Goal: Task Accomplishment & Management: Manage account settings

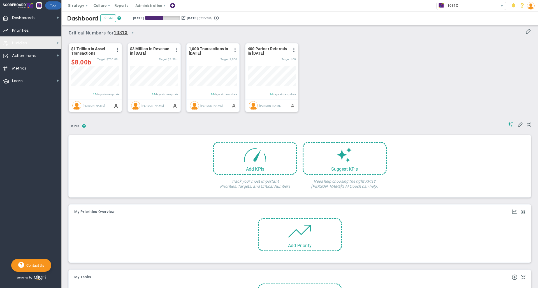
scroll to position [20, 48]
click at [31, 125] on nav "Dashboards Dashboards My Dashboard Company Dashboard Annual Initiatives" at bounding box center [31, 149] width 62 height 277
click at [36, 41] on span "Huddles Huddles" at bounding box center [30, 42] width 61 height 13
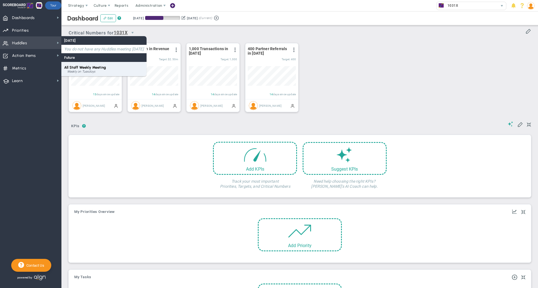
click at [82, 68] on span "All Staff Weekly Meeting" at bounding box center [85, 67] width 42 height 4
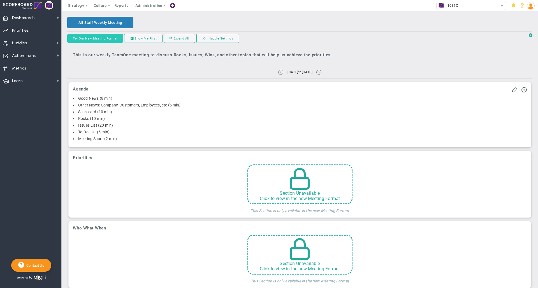
click at [99, 38] on button "Try Our New Meeting Format" at bounding box center [95, 38] width 56 height 9
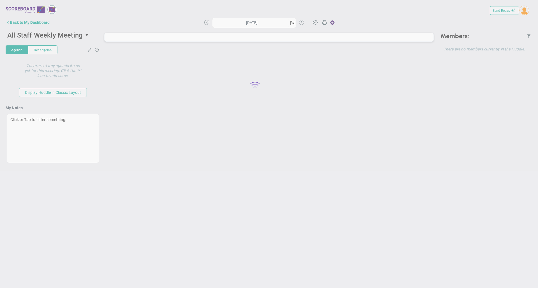
type input "[DATE]"
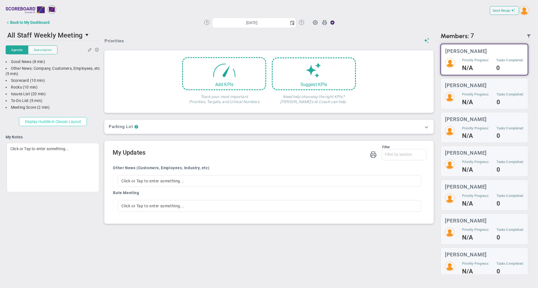
click at [57, 121] on button "Display Huddle in Classic Layout" at bounding box center [53, 121] width 68 height 9
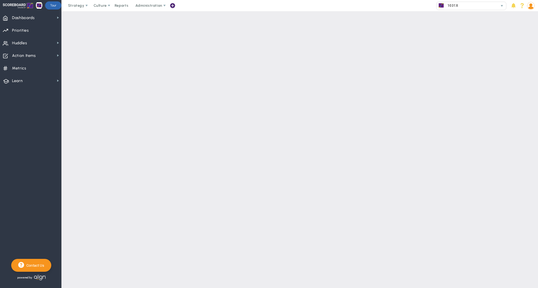
type input "true"
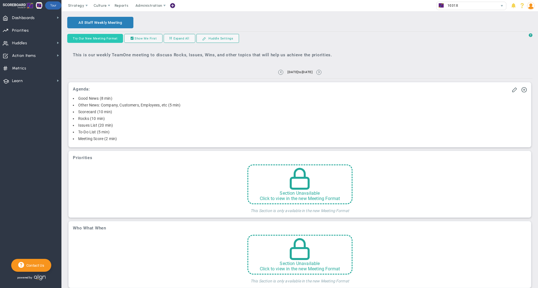
click at [93, 38] on button "Try Our New Meeting Format" at bounding box center [95, 38] width 56 height 9
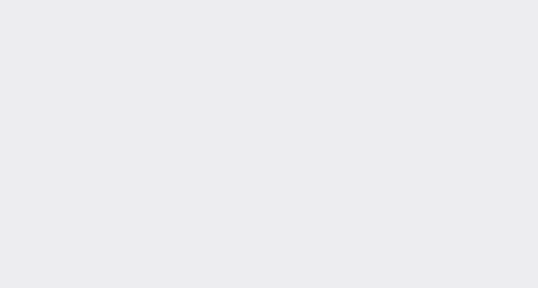
type input "[DATE]"
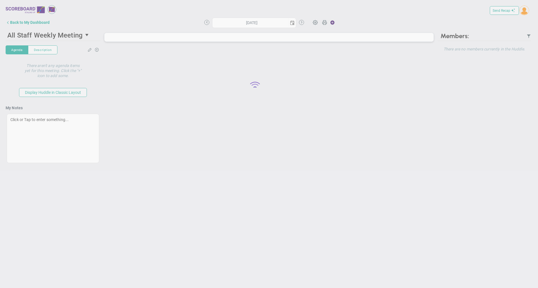
type input "[DATE]"
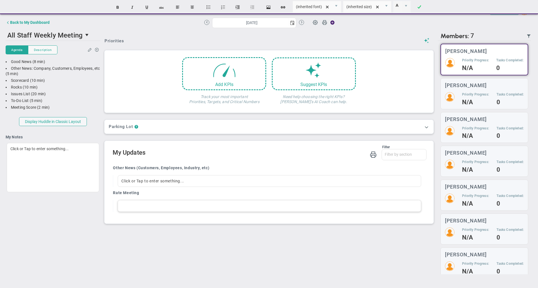
click at [147, 209] on div at bounding box center [269, 206] width 303 height 12
click at [475, 94] on h5 "Priority Progress:" at bounding box center [475, 94] width 27 height 5
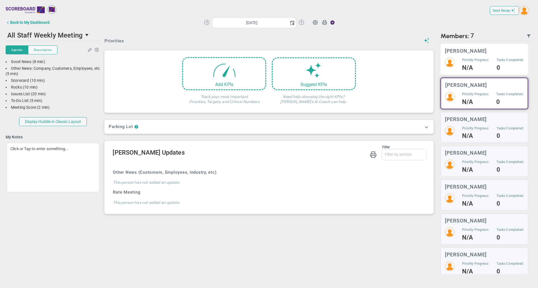
click at [478, 54] on div "[PERSON_NAME] Priority Progress: N/A Tasks Completed: 0" at bounding box center [485, 59] width 88 height 31
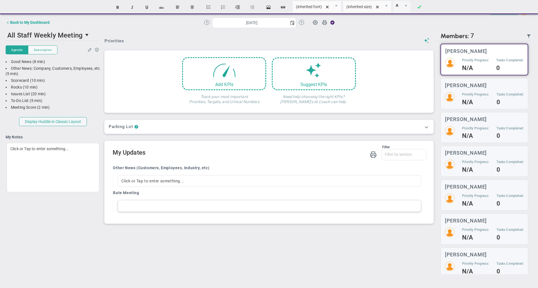
click at [158, 211] on div at bounding box center [269, 206] width 303 height 12
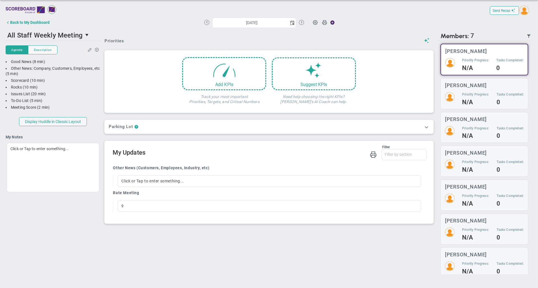
click at [177, 248] on div "Priorities Add KPIs Track your most important Priorities, Targets, and Critical…" at bounding box center [268, 151] width 337 height 245
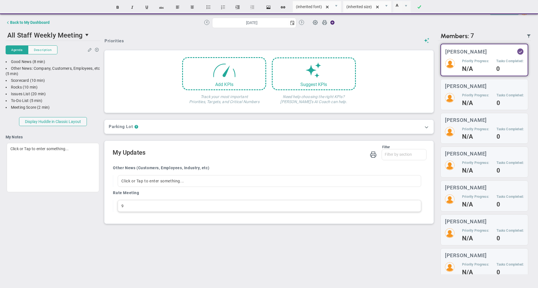
click at [134, 211] on div "9" at bounding box center [269, 206] width 303 height 12
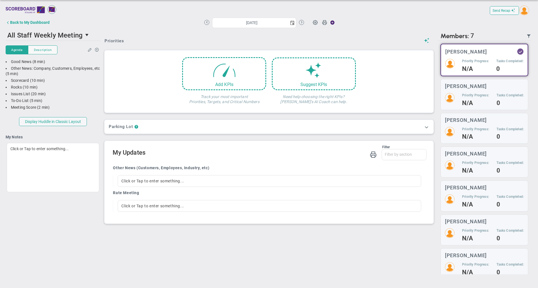
click at [278, 141] on div "Priorities Add KPIs Track your most important Priorities, Targets, and Critical…" at bounding box center [268, 151] width 337 height 245
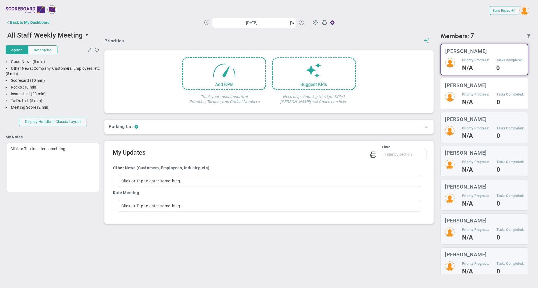
click at [478, 94] on h5 "Priority Progress:" at bounding box center [475, 94] width 27 height 5
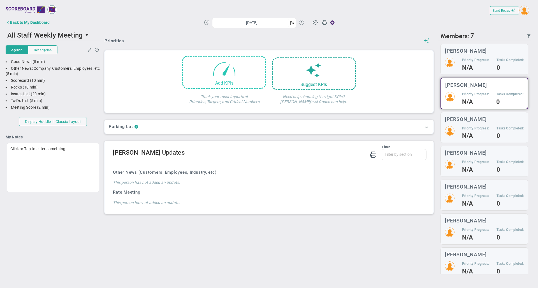
click at [229, 68] on span at bounding box center [224, 69] width 24 height 24
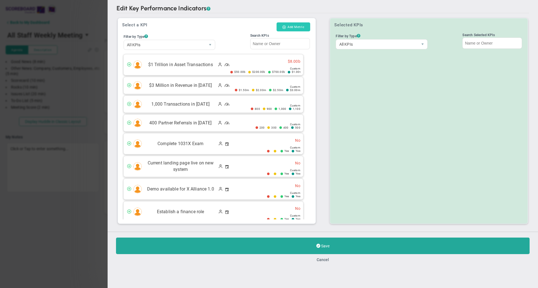
click at [287, 28] on button "Add Metric" at bounding box center [293, 26] width 33 height 9
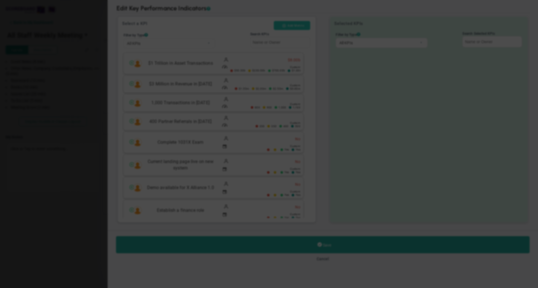
type input "[DATE]"
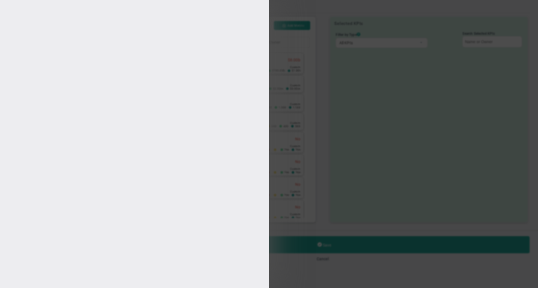
type input "[PERSON_NAME]"
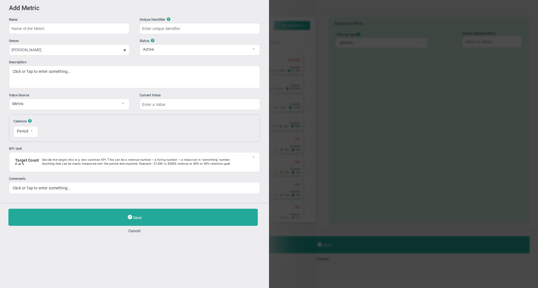
click at [37, 30] on input "text" at bounding box center [69, 28] width 121 height 11
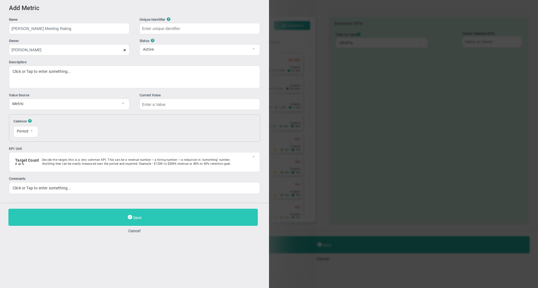
type input "[PERSON_NAME] Meeting Rating"
click at [92, 217] on button "Save" at bounding box center [132, 217] width 249 height 17
type input "[PERSON_NAME]-Meeting-Rating"
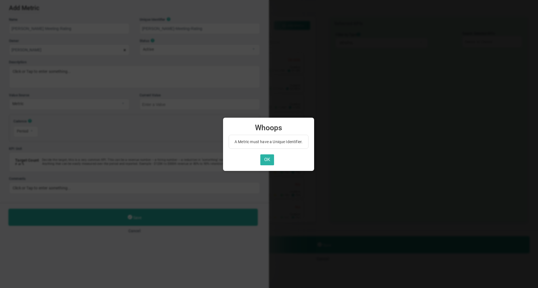
click at [267, 160] on button "OK" at bounding box center [267, 159] width 14 height 11
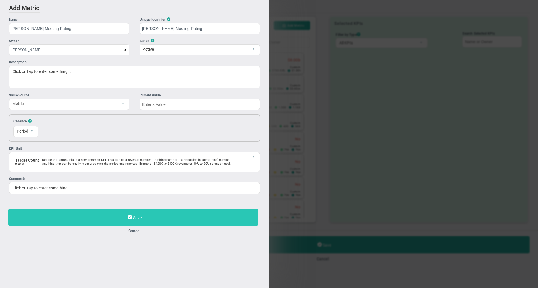
click at [212, 220] on button "Save" at bounding box center [132, 217] width 249 height 17
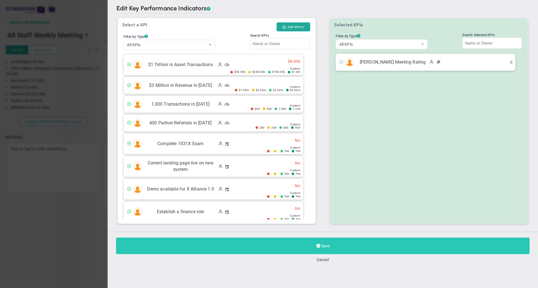
click at [322, 244] on button "Save" at bounding box center [323, 246] width 414 height 17
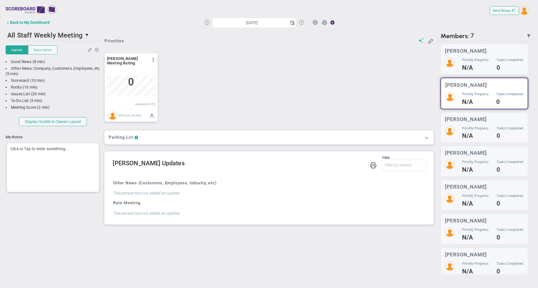
scroll to position [20, 48]
click at [45, 20] on button "Back to My Dashboard" at bounding box center [28, 22] width 44 height 11
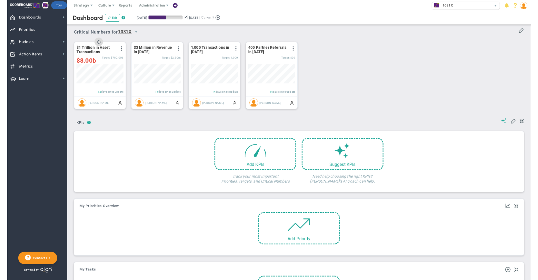
scroll to position [20, 48]
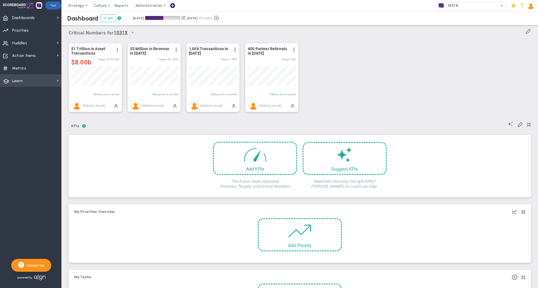
click at [34, 75] on span "Learn Learn" at bounding box center [30, 80] width 61 height 13
click at [84, 89] on span "Align Academy" at bounding box center [86, 90] width 26 height 5
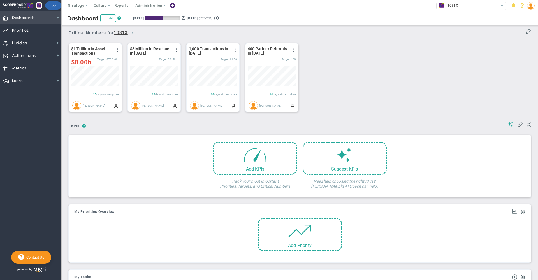
click at [39, 15] on span "Dashboards Dashboards" at bounding box center [30, 17] width 61 height 13
click at [78, 4] on span "Strategy" at bounding box center [76, 5] width 16 height 4
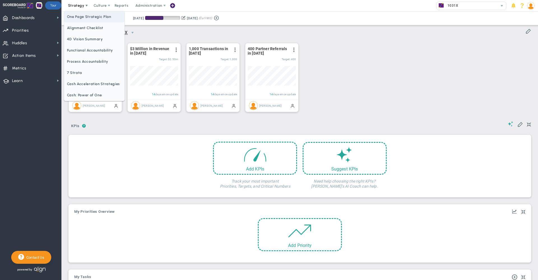
click at [84, 15] on span "One Page Strategic Plan" at bounding box center [94, 16] width 60 height 11
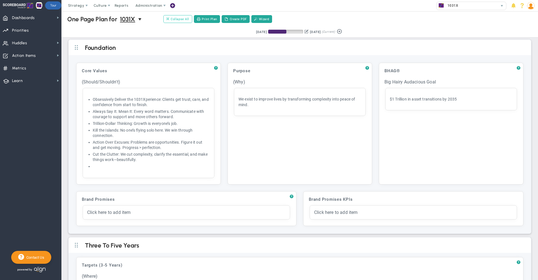
click at [176, 19] on span "Collapse All" at bounding box center [177, 19] width 23 height 5
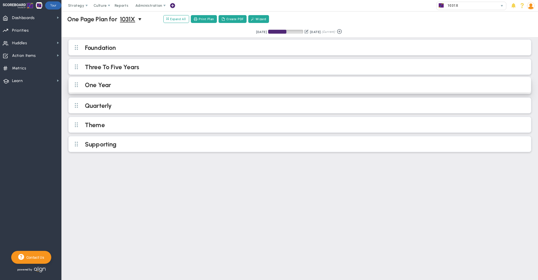
click at [126, 84] on h2 "One Year" at bounding box center [304, 85] width 439 height 8
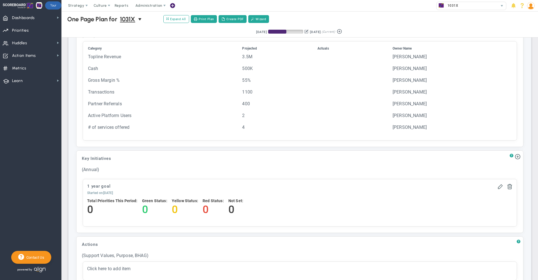
scroll to position [93, 0]
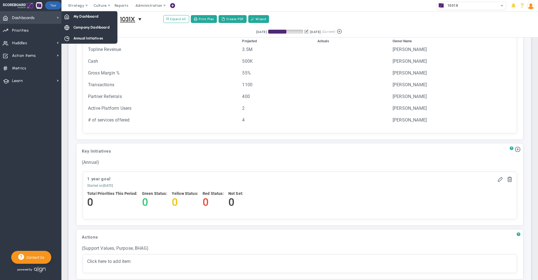
click at [36, 20] on span "Dashboards Dashboards" at bounding box center [30, 17] width 61 height 13
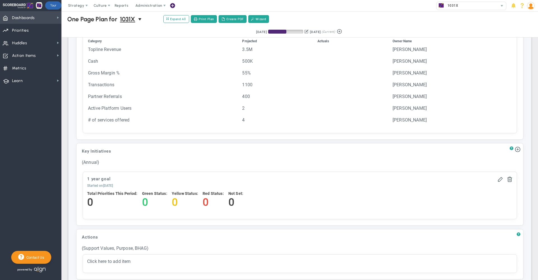
click at [35, 17] on span "Dashboards Dashboards" at bounding box center [30, 17] width 61 height 13
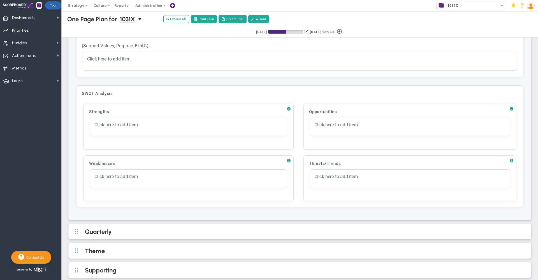
scroll to position [298, 0]
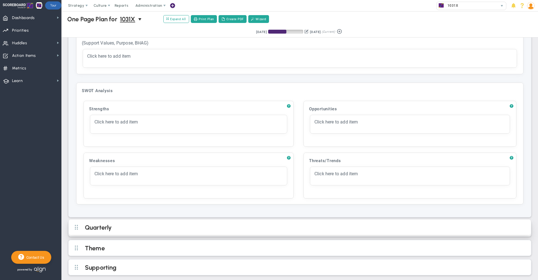
click at [258, 227] on h2 "Quarterly" at bounding box center [304, 228] width 439 height 8
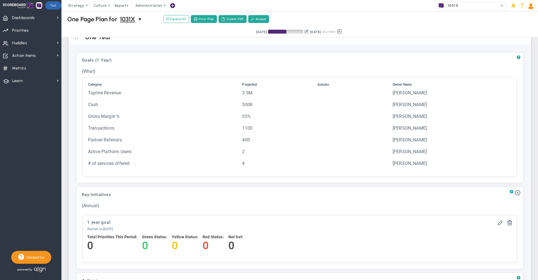
scroll to position [37, 0]
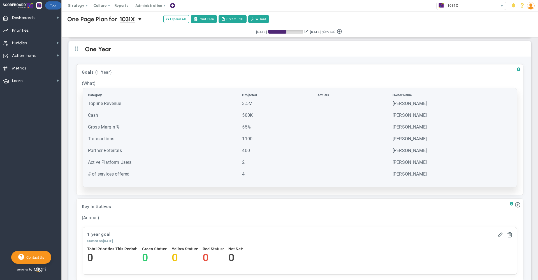
click at [279, 117] on td "500K" at bounding box center [279, 117] width 75 height 11
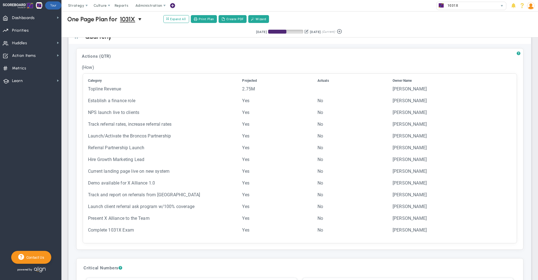
scroll to position [569, 0]
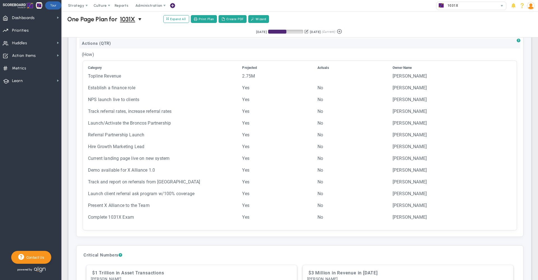
click at [99, 45] on div "Actions (QTR)" at bounding box center [299, 43] width 441 height 10
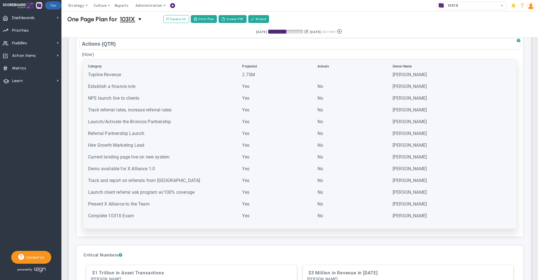
click at [406, 95] on td "[PERSON_NAME]" at bounding box center [429, 89] width 75 height 11
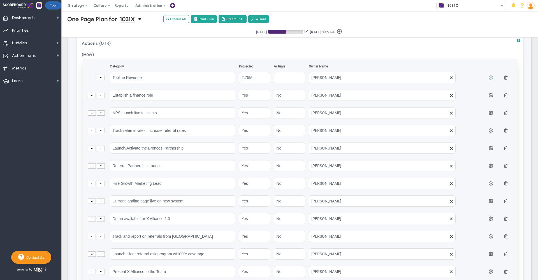
click at [489, 80] on span at bounding box center [491, 77] width 4 height 4
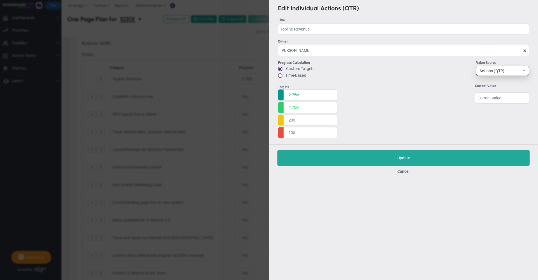
click at [501, 72] on span "Actions (QTR)" at bounding box center [497, 71] width 43 height 10
click at [404, 172] on button "Cancel" at bounding box center [403, 171] width 12 height 4
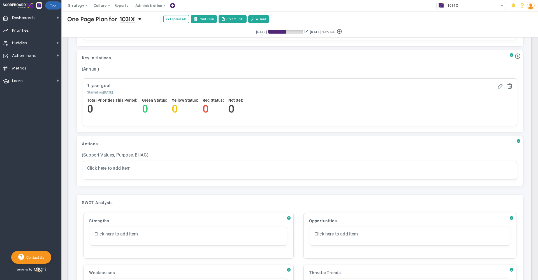
scroll to position [253, 0]
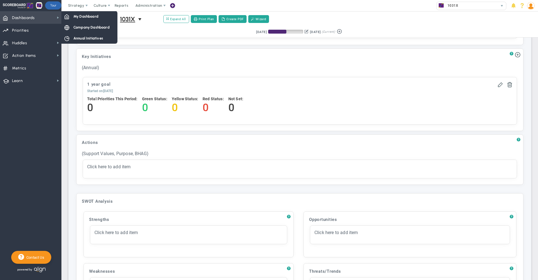
click at [38, 20] on span "Dashboards Dashboards" at bounding box center [30, 17] width 61 height 13
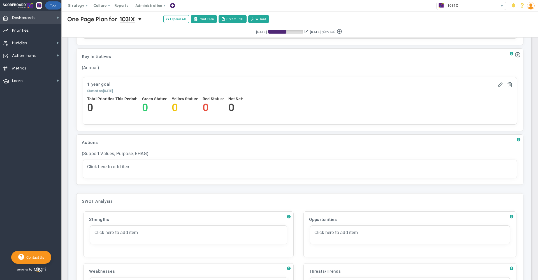
click at [53, 19] on span "Dashboards Dashboards" at bounding box center [30, 17] width 61 height 13
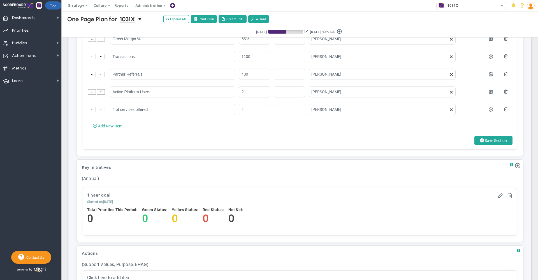
scroll to position [166, 0]
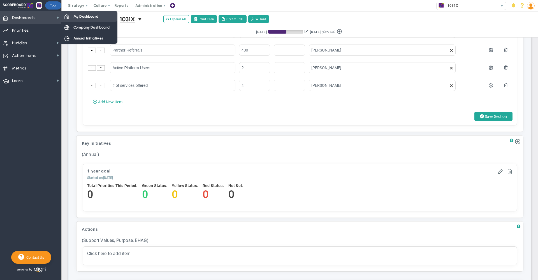
click at [75, 18] on span "My Dashboard" at bounding box center [85, 16] width 25 height 5
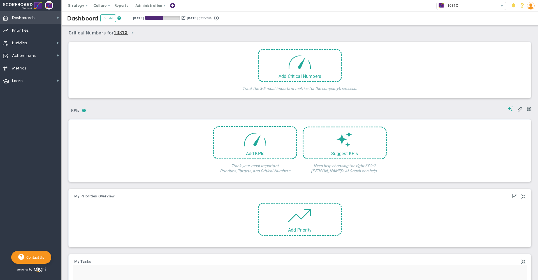
click at [39, 17] on span "Dashboards Dashboards" at bounding box center [30, 17] width 61 height 13
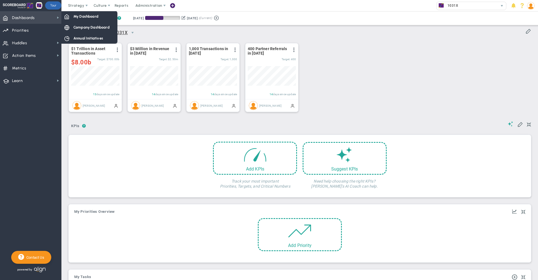
scroll to position [20, 48]
click at [80, 26] on span "Company Dashboard" at bounding box center [91, 27] width 36 height 5
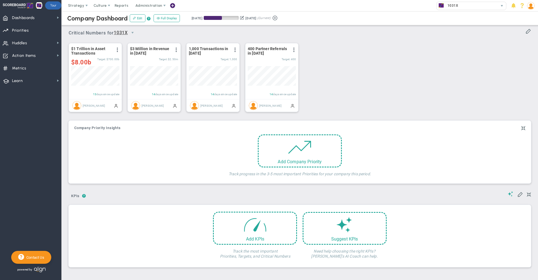
scroll to position [20, 48]
click at [80, 4] on span "Strategy" at bounding box center [76, 5] width 16 height 4
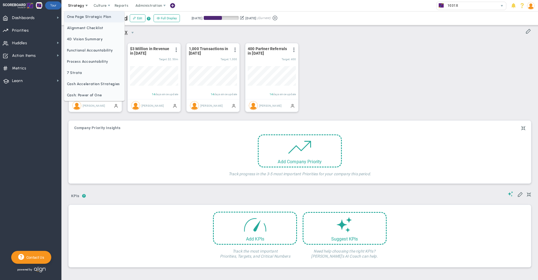
click at [88, 15] on span "One Page Strategic Plan" at bounding box center [94, 16] width 60 height 11
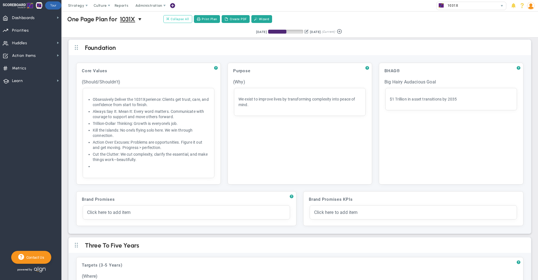
click at [183, 20] on span "Collapse All" at bounding box center [177, 19] width 23 height 5
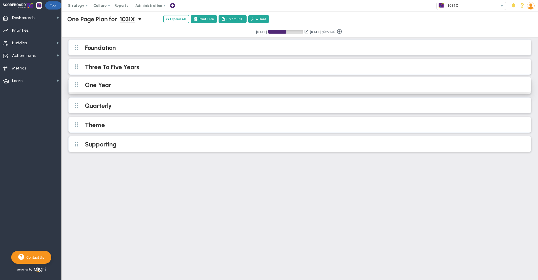
click at [126, 85] on h2 "One Year" at bounding box center [304, 85] width 439 height 8
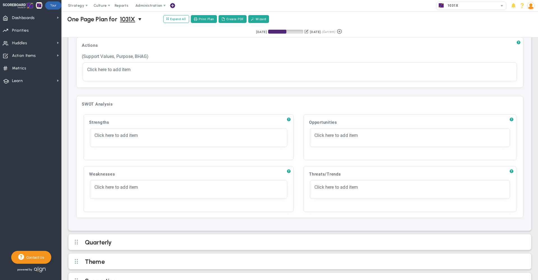
scroll to position [301, 0]
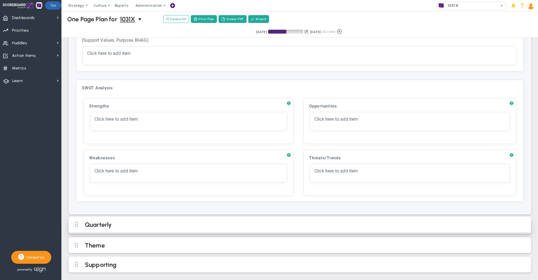
click at [160, 223] on h2 "Quarterly" at bounding box center [304, 225] width 439 height 8
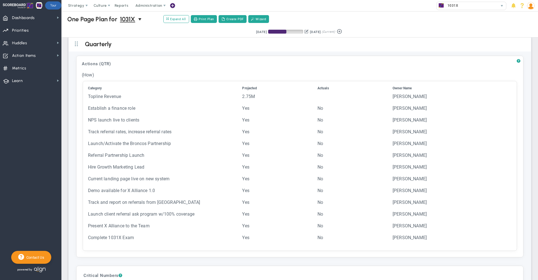
scroll to position [485, 0]
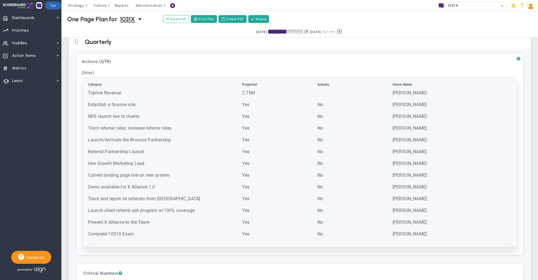
click at [161, 132] on td "Track referral rates, increase referral rates" at bounding box center [165, 130] width 154 height 11
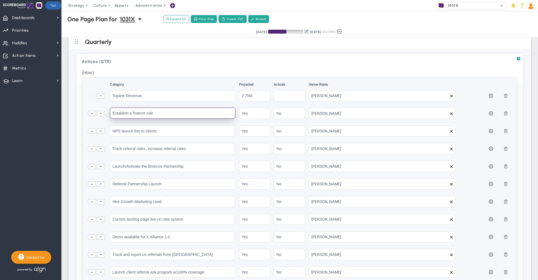
click at [167, 112] on input "Establish a finance role" at bounding box center [173, 113] width 126 height 11
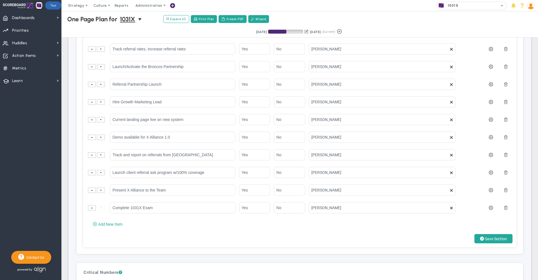
scroll to position [588, 0]
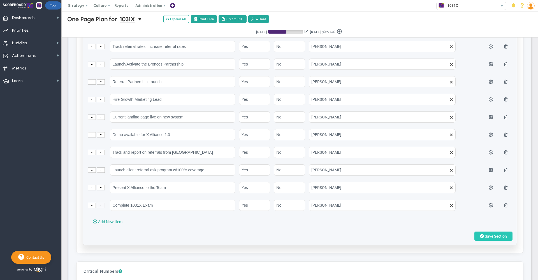
click at [492, 238] on span "Save Section" at bounding box center [496, 236] width 22 height 4
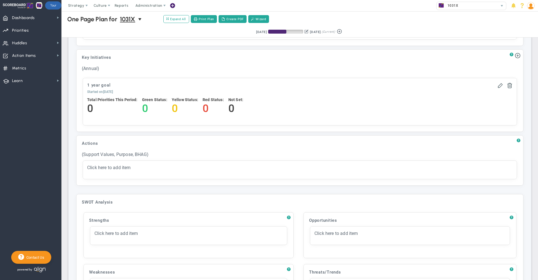
scroll to position [154, 0]
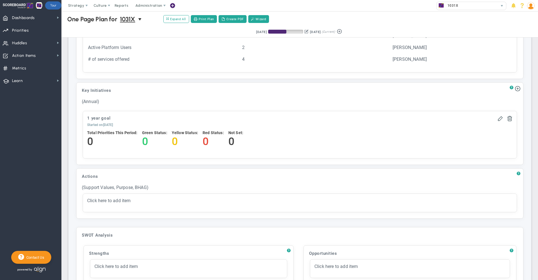
drag, startPoint x: 88, startPoint y: 133, endPoint x: 137, endPoint y: 134, distance: 48.8
click at [137, 134] on div "Total Priorities This Period: 0 Green Status: 0 Yellow Status: 0 Red Status: 0 0" at bounding box center [167, 141] width 161 height 27
click at [152, 142] on h4 "0" at bounding box center [154, 141] width 25 height 12
click at [498, 120] on span at bounding box center [501, 118] width 6 height 6
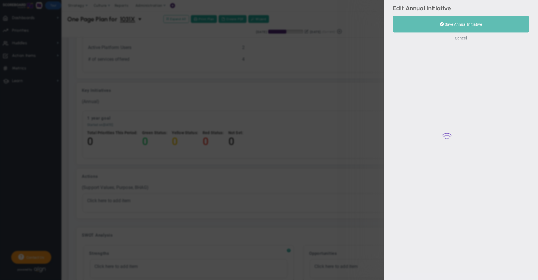
type input "1 year goal"
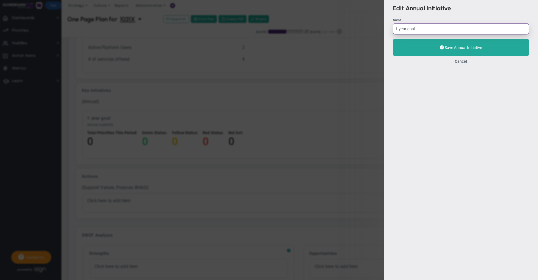
click at [431, 29] on input "1 year goal" at bounding box center [461, 28] width 136 height 11
click at [463, 62] on button "Cancel" at bounding box center [461, 61] width 12 height 4
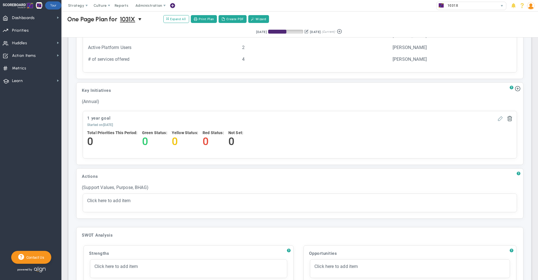
click at [498, 120] on span at bounding box center [501, 118] width 6 height 6
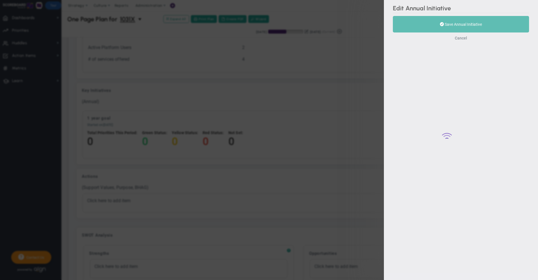
type input "1 year goal"
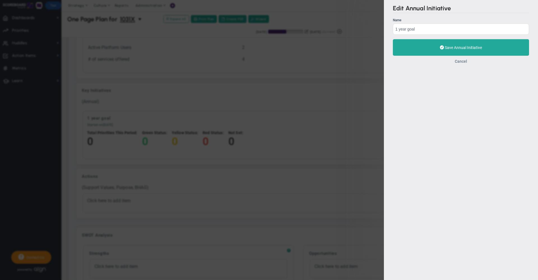
click at [459, 61] on button "Cancel" at bounding box center [461, 61] width 12 height 4
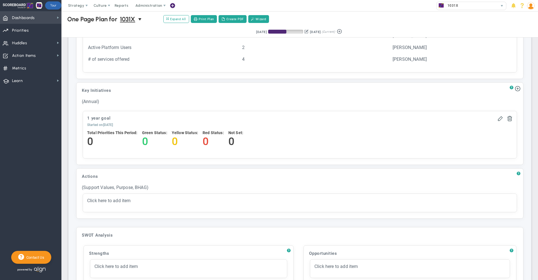
click at [28, 15] on span "Dashboards" at bounding box center [23, 18] width 23 height 12
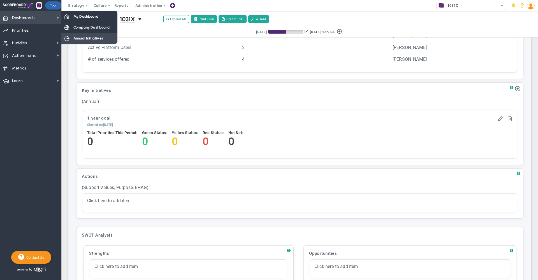
click at [83, 37] on span "Annual Initiatives" at bounding box center [88, 38] width 30 height 5
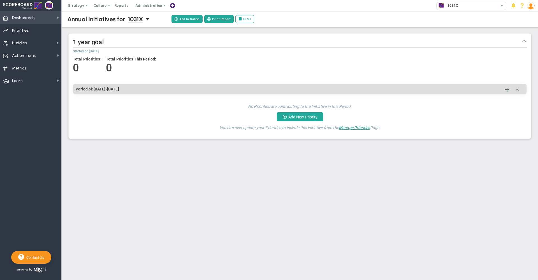
click at [28, 17] on span "Dashboards" at bounding box center [23, 18] width 23 height 12
click at [31, 31] on span "Priorities OKR Tree Priorities OKRs" at bounding box center [30, 30] width 61 height 13
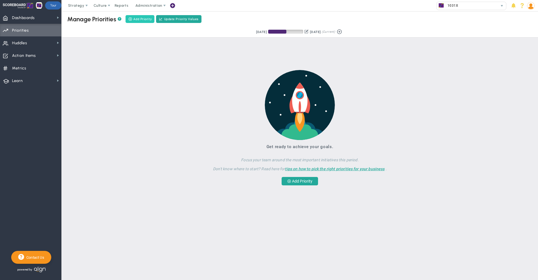
click at [143, 21] on span "Add Priority" at bounding box center [142, 19] width 18 height 5
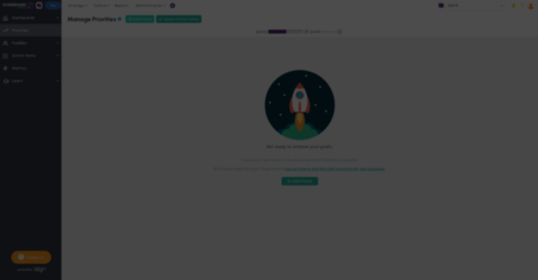
type input "0"
radio input "true"
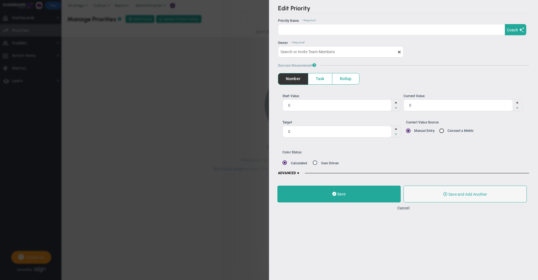
type input "[PERSON_NAME]"
type input "0"
radio input "true"
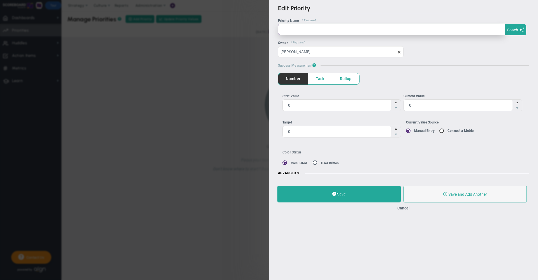
click at [312, 35] on input "text" at bounding box center [391, 29] width 227 height 11
paste input "Establish a finance role"
type input "Establish a finance role"
click at [298, 172] on span at bounding box center [298, 173] width 4 height 4
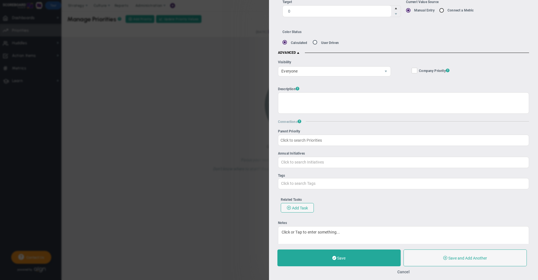
scroll to position [144, 0]
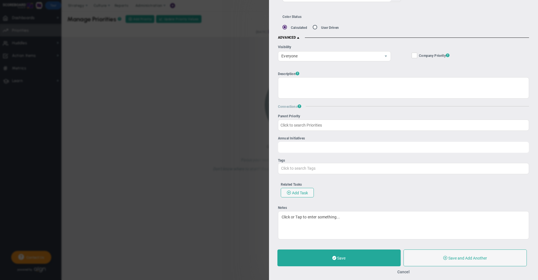
click at [291, 142] on input "Annual Initiatives Click to search Initiatives" at bounding box center [403, 147] width 251 height 10
click at [300, 162] on span "1 year goal" at bounding box center [296, 163] width 20 height 4
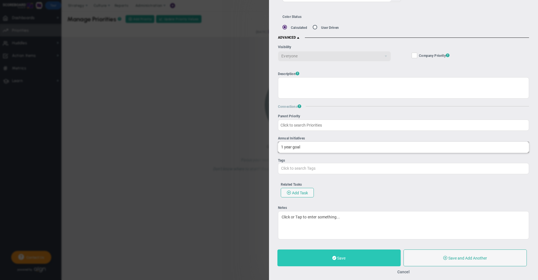
click at [318, 259] on button "Save" at bounding box center [338, 258] width 123 height 17
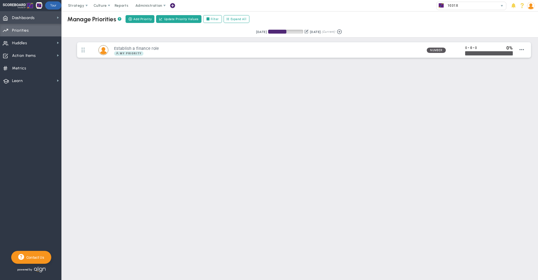
click at [40, 19] on span "Dashboards Dashboards" at bounding box center [30, 17] width 61 height 13
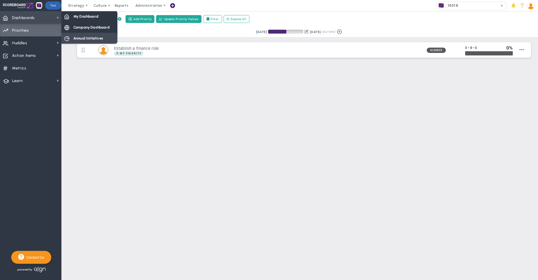
click at [79, 37] on span "Annual Initiatives" at bounding box center [88, 38] width 30 height 5
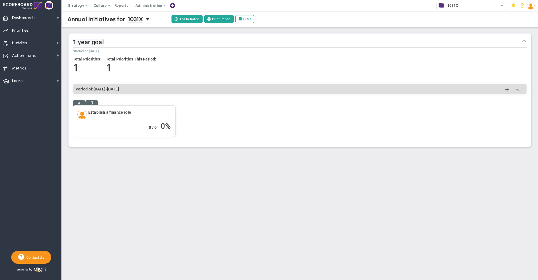
click at [99, 41] on span "1 year goal" at bounding box center [88, 42] width 31 height 7
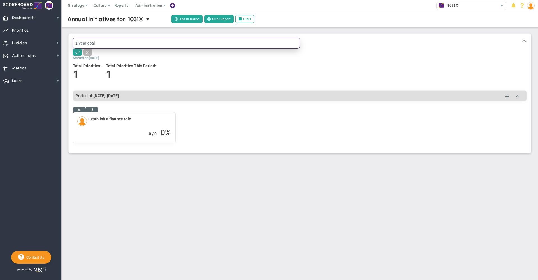
click at [101, 40] on input "1 year goal" at bounding box center [186, 43] width 227 height 11
type input "Annual Initiative #1"
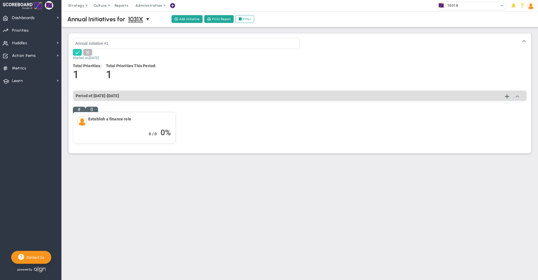
click at [77, 52] on span at bounding box center [78, 52] width 6 height 6
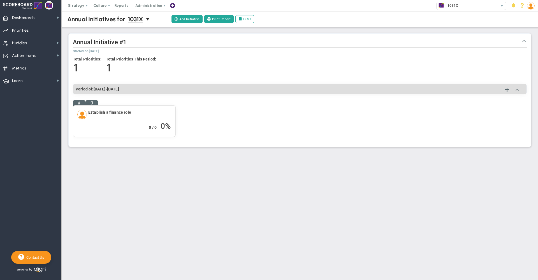
click at [41, 131] on nav "Dashboards Dashboards My Dashboard Company Dashboard" at bounding box center [31, 145] width 62 height 269
click at [185, 19] on button "Add Initiative" at bounding box center [187, 19] width 31 height 8
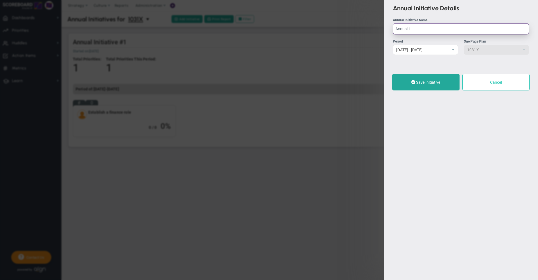
type input "Annual I"
click at [489, 91] on button "Cancel" at bounding box center [495, 82] width 67 height 17
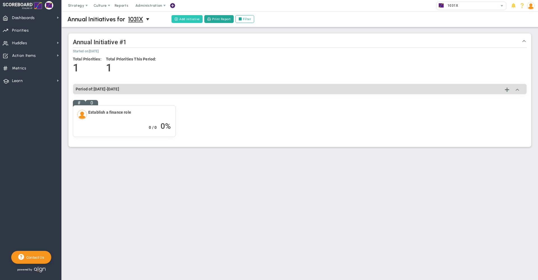
click at [190, 20] on button "Add Initiative" at bounding box center [187, 19] width 31 height 8
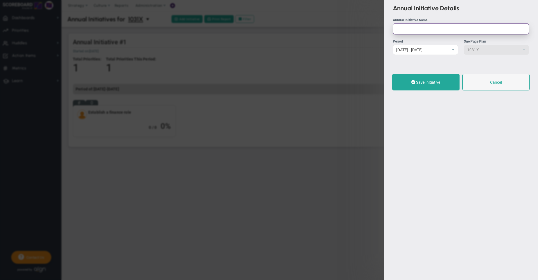
type input "I"
click at [413, 28] on input "Annual Initative" at bounding box center [461, 28] width 136 height 11
click at [438, 29] on input "Annual Initiative" at bounding box center [461, 28] width 136 height 11
type input "Annual Initiative #2"
click at [417, 85] on span "Save Initiative" at bounding box center [428, 82] width 24 height 4
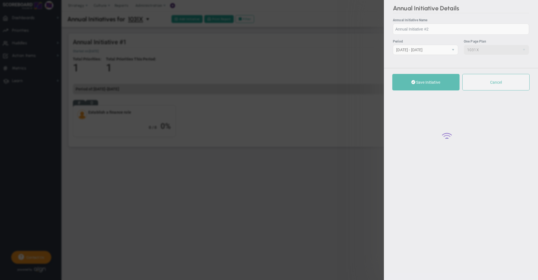
checkbox input "true"
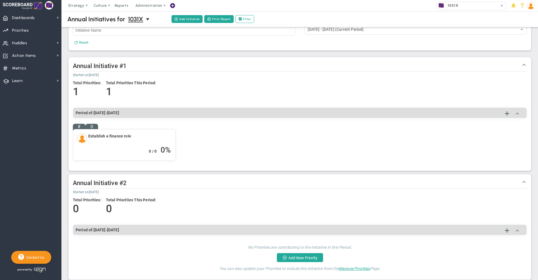
scroll to position [29, 0]
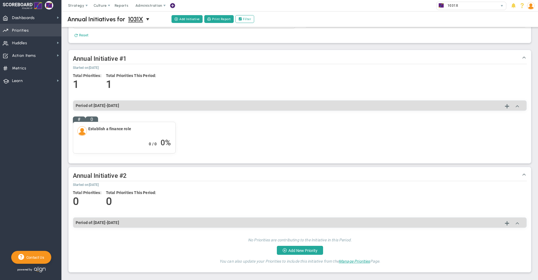
click at [35, 30] on span "Priorities OKR Tree Priorities OKRs" at bounding box center [30, 30] width 61 height 13
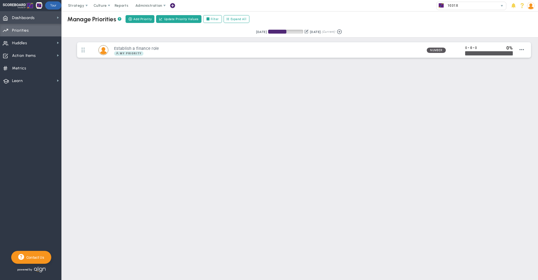
click at [38, 20] on span "Dashboards Dashboards" at bounding box center [30, 17] width 61 height 13
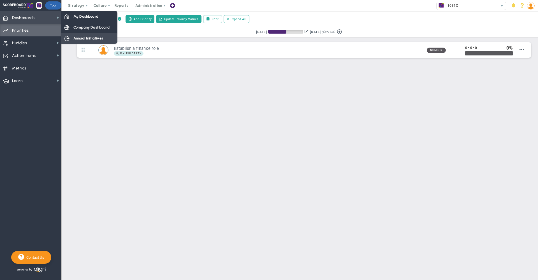
click at [78, 40] on span "Annual Initiatives" at bounding box center [88, 38] width 30 height 5
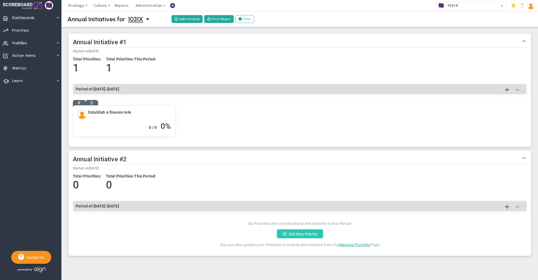
click at [306, 234] on button "Add New Priority" at bounding box center [300, 234] width 46 height 9
type input "0"
radio input "true"
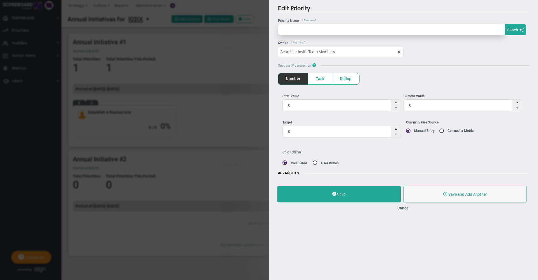
type input "[PERSON_NAME]"
type input "0"
radio input "true"
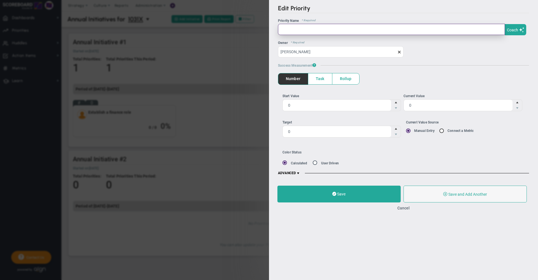
click at [314, 31] on input "text" at bounding box center [391, 29] width 227 height 11
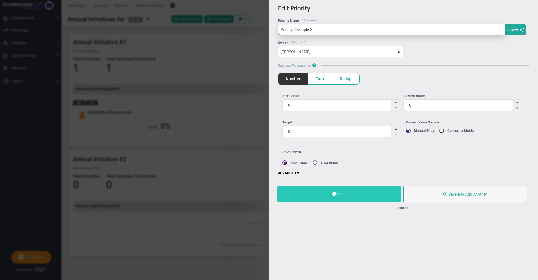
type input "Priority Example 2"
click at [320, 195] on button "Save" at bounding box center [338, 194] width 123 height 17
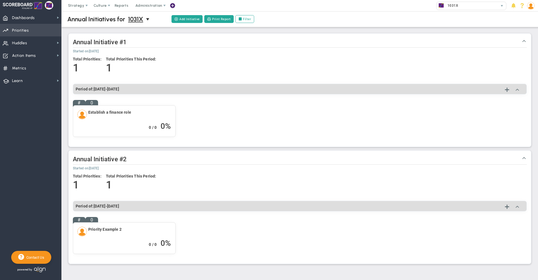
click at [26, 31] on span "Priorities" at bounding box center [20, 31] width 17 height 12
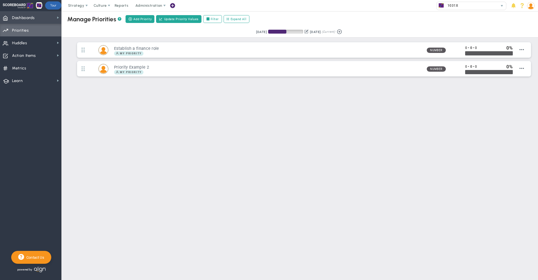
click at [33, 15] on span "Dashboards" at bounding box center [23, 18] width 23 height 12
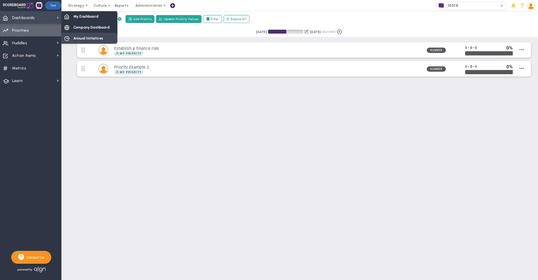
click at [88, 36] on span "Annual Initiatives" at bounding box center [88, 38] width 30 height 5
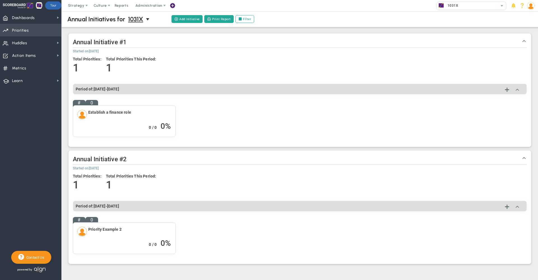
click at [29, 29] on span "Priorities OKR Tree Priorities OKRs" at bounding box center [30, 30] width 61 height 13
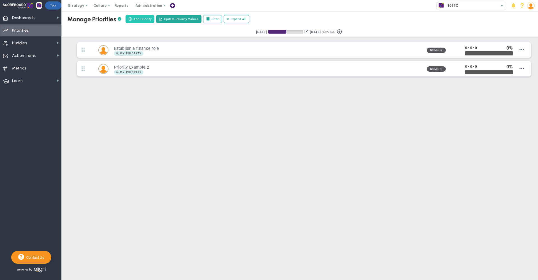
click at [142, 20] on span "Add Priority" at bounding box center [142, 19] width 18 height 5
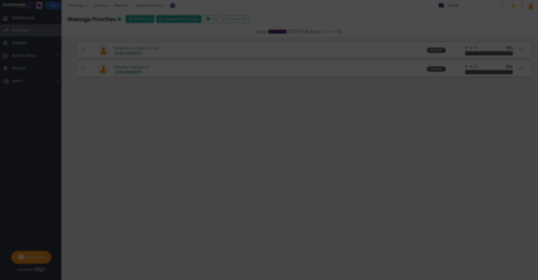
type input "0"
radio input "true"
type input "[PERSON_NAME]"
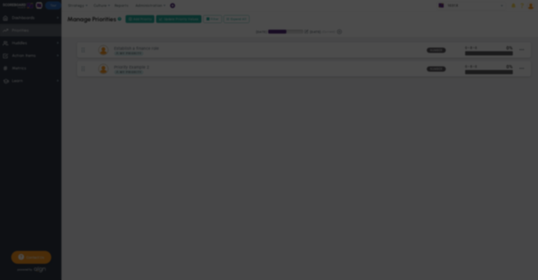
type input "0"
radio input "true"
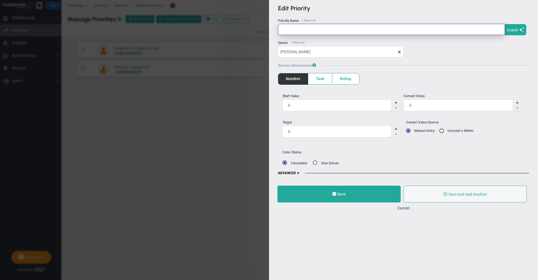
click at [333, 29] on input "text" at bounding box center [391, 29] width 227 height 11
type input "Priority #3"
click at [300, 173] on span at bounding box center [298, 173] width 4 height 4
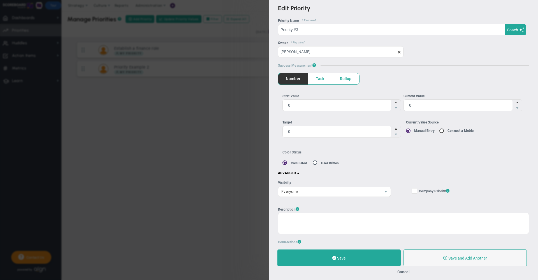
scroll to position [144, 0]
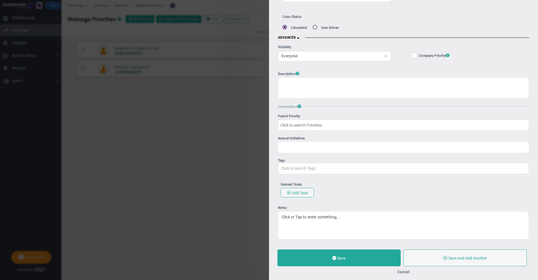
click at [297, 142] on input "Annual Initiatives Click to search Initiatives" at bounding box center [403, 147] width 251 height 10
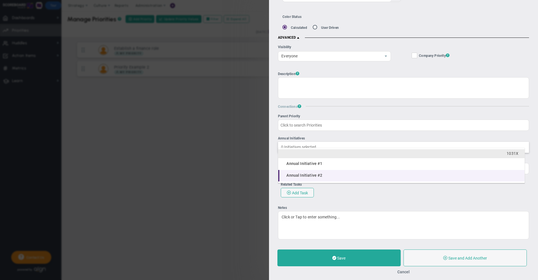
click at [309, 175] on span "Annual Initiative #2" at bounding box center [304, 175] width 36 height 4
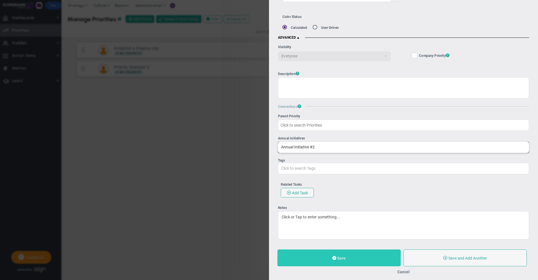
click at [332, 256] on button "Save" at bounding box center [338, 258] width 123 height 17
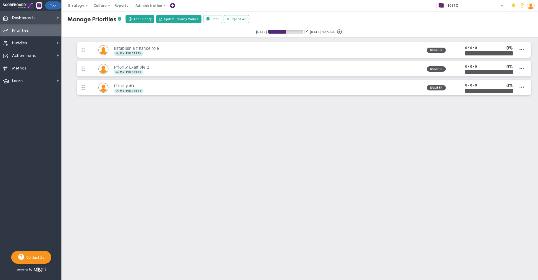
click at [33, 18] on span "Dashboards" at bounding box center [23, 18] width 23 height 12
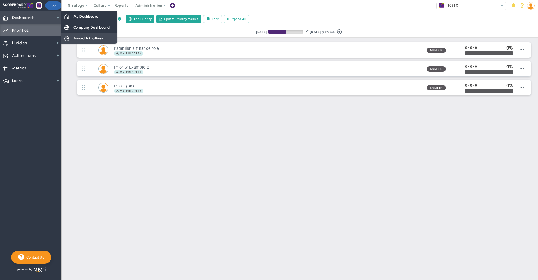
click at [89, 37] on span "Annual Initiatives" at bounding box center [88, 38] width 30 height 5
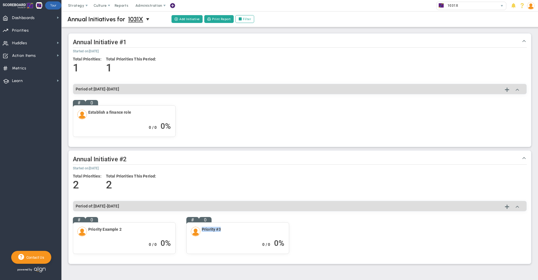
drag, startPoint x: 225, startPoint y: 228, endPoint x: 202, endPoint y: 227, distance: 22.4
click at [202, 227] on div "Priority #3" at bounding box center [238, 232] width 94 height 10
click at [243, 217] on div "# 0 Priority #3 0 / 0 0 %" at bounding box center [243, 236] width 114 height 38
click at [35, 24] on span "Dashboards Dashboards" at bounding box center [30, 17] width 61 height 13
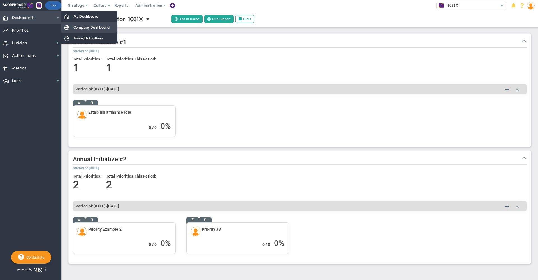
click at [88, 25] on span "Company Dashboard" at bounding box center [91, 27] width 36 height 5
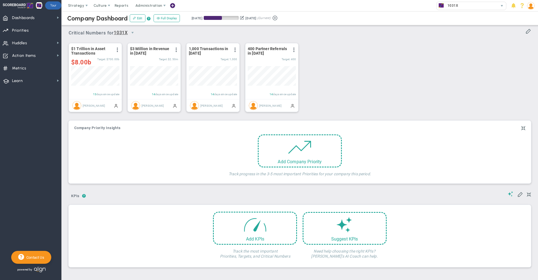
scroll to position [20, 48]
click at [33, 15] on span "Dashboards" at bounding box center [23, 18] width 23 height 12
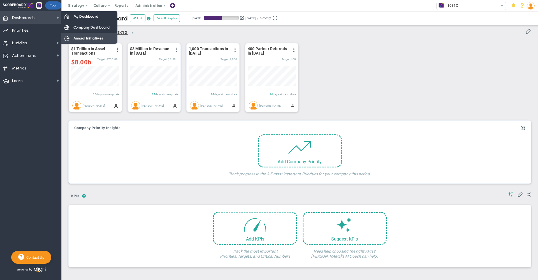
click at [81, 36] on span "Annual Initiatives" at bounding box center [88, 38] width 30 height 5
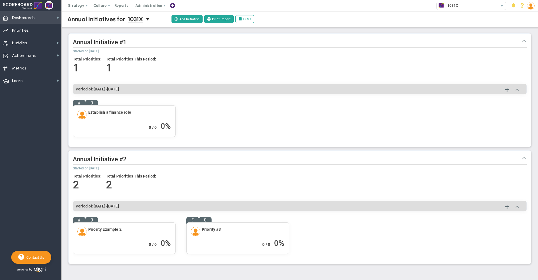
click at [33, 18] on span "Dashboards" at bounding box center [23, 18] width 23 height 12
click at [226, 68] on div "Total Priorities: 1 Total Priorities This Period: 1" at bounding box center [300, 67] width 454 height 27
click at [204, 116] on div "# 0 Establish a finance role 0 / 0 0 %" at bounding box center [300, 121] width 454 height 43
click at [41, 31] on span "Priorities OKR Tree Priorities OKRs" at bounding box center [30, 30] width 61 height 13
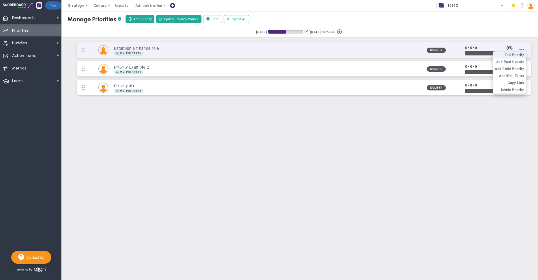
click at [518, 55] on span "Edit Priority" at bounding box center [515, 55] width 20 height 4
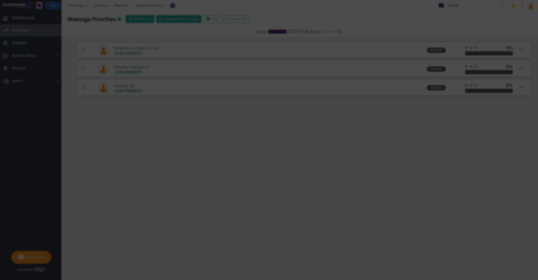
type input "Establish a finance role"
type input "0"
radio input "true"
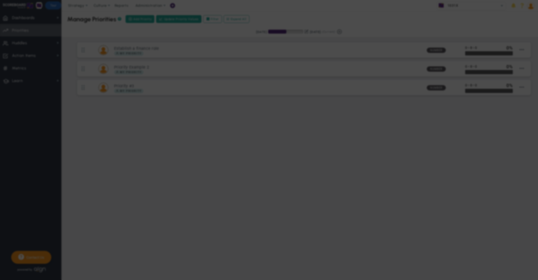
type input "[PERSON_NAME]"
type input "0"
radio input "true"
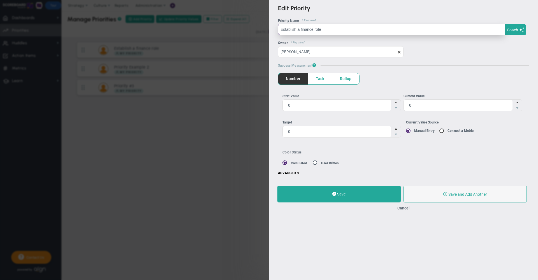
click at [334, 29] on input "Establish a finance role" at bounding box center [391, 29] width 227 height 11
type input "$"
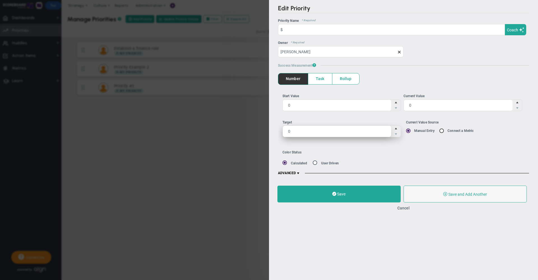
click at [314, 129] on span "0 0" at bounding box center [342, 132] width 119 height 12
click at [314, 129] on input "0" at bounding box center [337, 131] width 109 height 11
type input "100000"
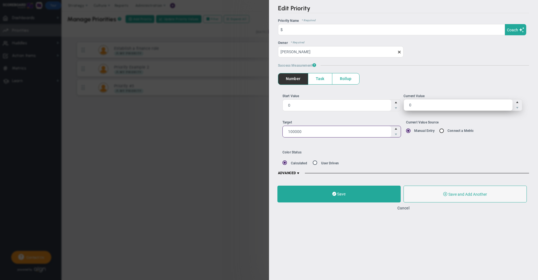
type input "100,000"
click at [419, 105] on span "0 0" at bounding box center [463, 105] width 119 height 12
click at [419, 105] on input "0" at bounding box center [458, 105] width 109 height 11
type input "50000"
type input "50,000"
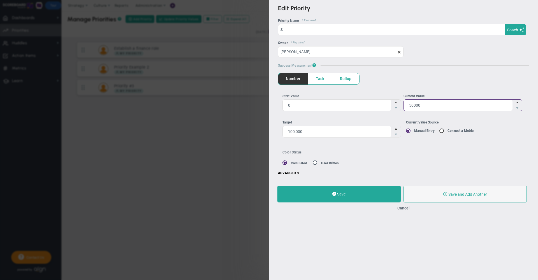
click at [361, 158] on div "Color Status Calculated User Driven" at bounding box center [357, 158] width 148 height 15
click at [345, 186] on button "Save" at bounding box center [338, 194] width 123 height 17
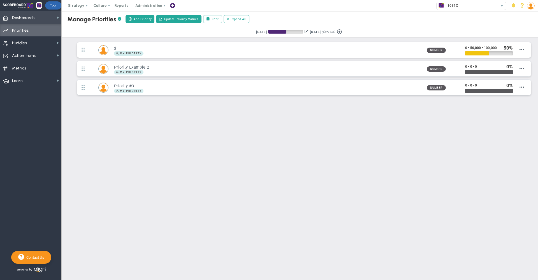
click at [44, 18] on span "Dashboards Dashboards" at bounding box center [30, 17] width 61 height 13
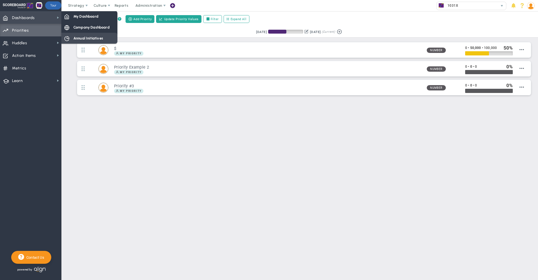
click at [87, 38] on span "Annual Initiatives" at bounding box center [88, 38] width 30 height 5
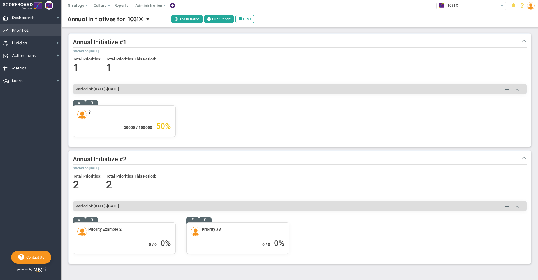
click at [26, 31] on span "Priorities" at bounding box center [20, 31] width 17 height 12
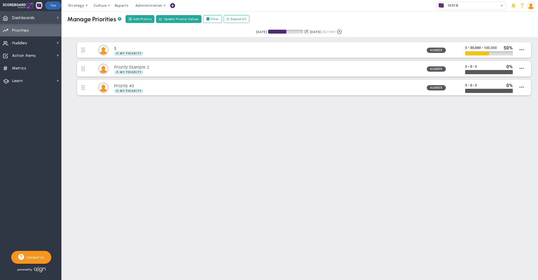
click at [36, 16] on span "Dashboards Dashboards" at bounding box center [30, 17] width 61 height 13
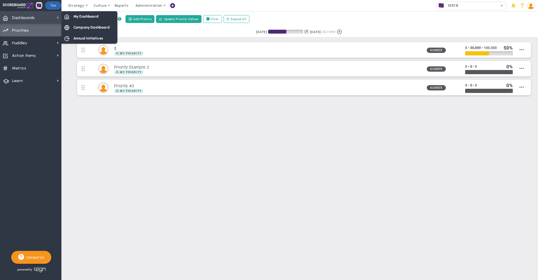
click at [51, 18] on span "Dashboards Dashboards" at bounding box center [30, 17] width 61 height 13
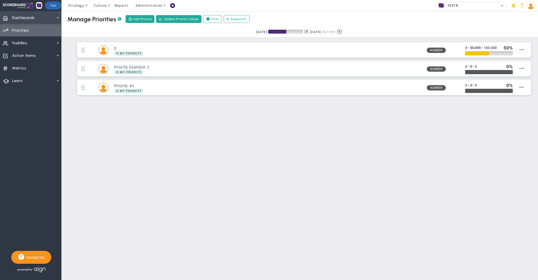
click at [51, 18] on span "Dashboards Dashboards" at bounding box center [30, 17] width 61 height 13
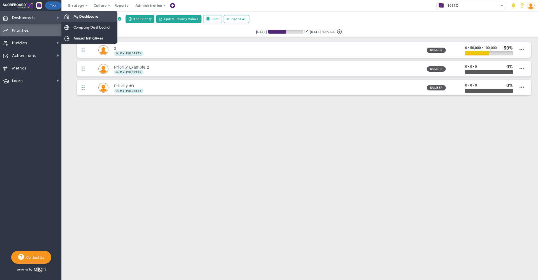
click at [80, 17] on span "My Dashboard" at bounding box center [85, 16] width 25 height 5
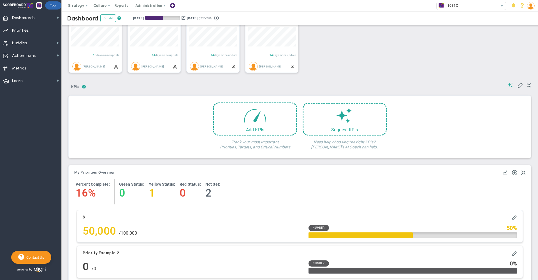
scroll to position [50, 0]
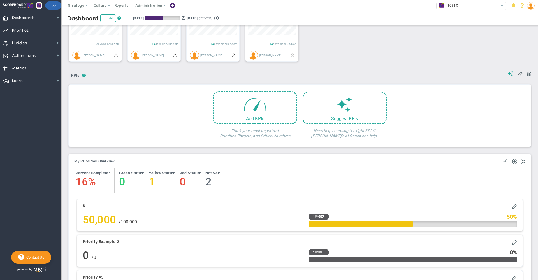
click at [101, 221] on h4 "50,000" at bounding box center [99, 220] width 33 height 12
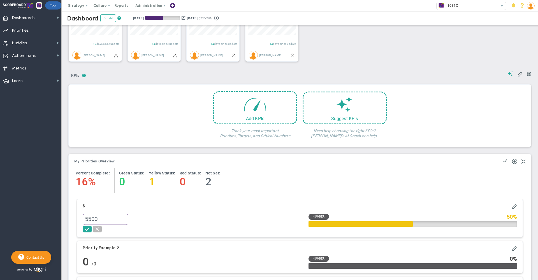
type input "55000"
click at [87, 232] on span at bounding box center [87, 229] width 6 height 6
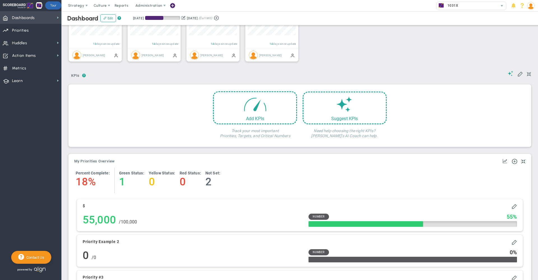
click at [31, 17] on span "Dashboards" at bounding box center [23, 18] width 23 height 12
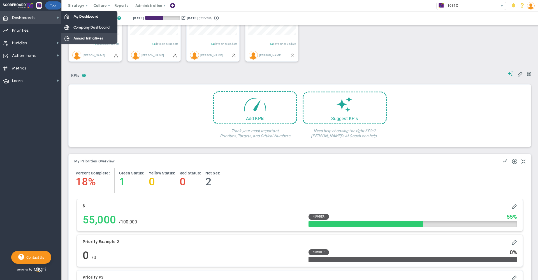
click at [85, 37] on span "Annual Initiatives" at bounding box center [88, 38] width 30 height 5
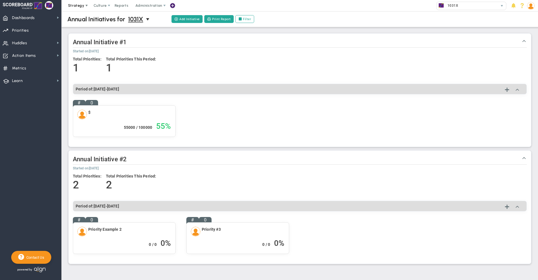
click at [76, 4] on span "Strategy" at bounding box center [76, 5] width 16 height 4
click at [36, 18] on span "Dashboards Dashboards" at bounding box center [30, 17] width 61 height 13
click at [71, 115] on div "Annual Initiative #1 Annual Initiative #1 Started on [DATE] Total Priorities: 1…" at bounding box center [300, 90] width 462 height 113
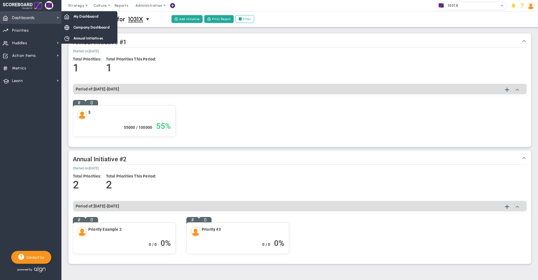
click at [27, 17] on span "Dashboards" at bounding box center [23, 18] width 23 height 12
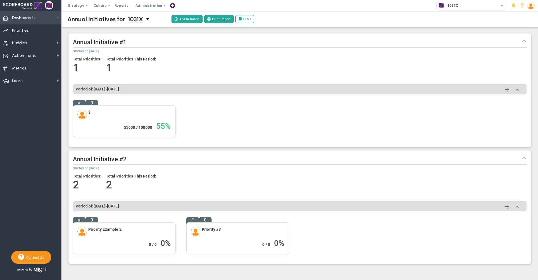
click at [57, 18] on span at bounding box center [58, 17] width 4 height 4
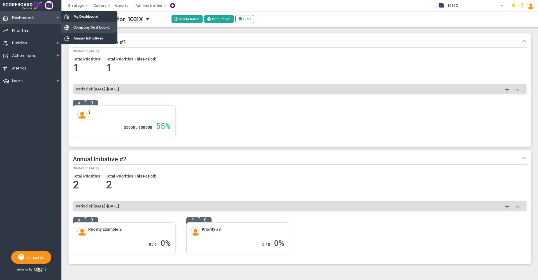
click at [76, 32] on div "Company Dashboard" at bounding box center [89, 27] width 56 height 11
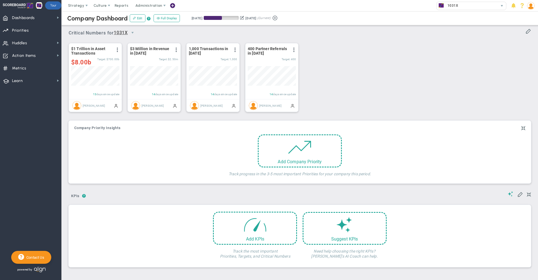
scroll to position [20, 48]
click at [275, 27] on div "Critical Numbers for 1031X 0 Critical Numbers for 1031X Critical Numbers for 10…" at bounding box center [300, 31] width 462 height 15
click at [22, 32] on span "Priorities" at bounding box center [20, 31] width 17 height 12
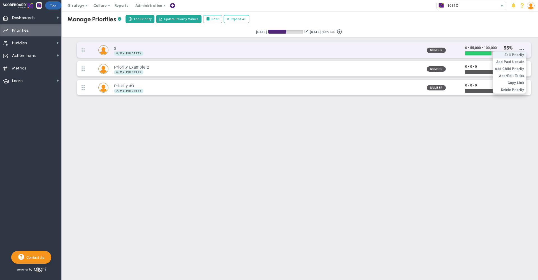
click at [513, 55] on span "Edit Priority" at bounding box center [515, 55] width 20 height 4
type input "$"
type input "0"
type input "55,000"
type input "100,000"
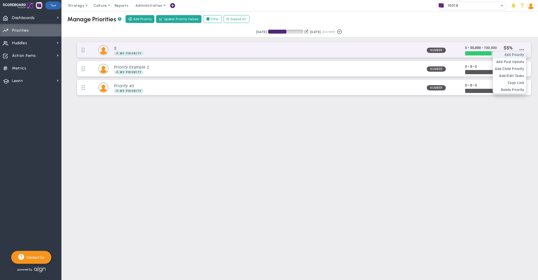
radio input "true"
type input "[PERSON_NAME]"
type input "0"
type input "55,000"
type input "100,000"
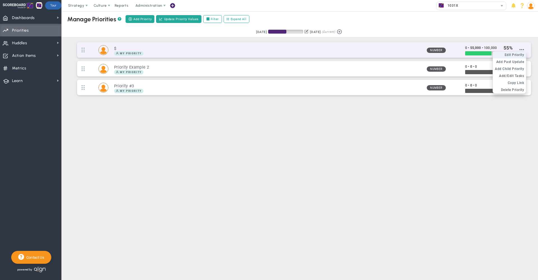
radio input "true"
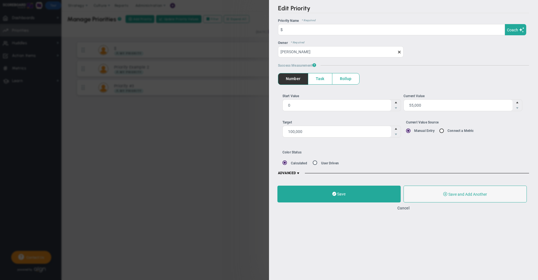
click at [299, 172] on span at bounding box center [298, 173] width 4 height 4
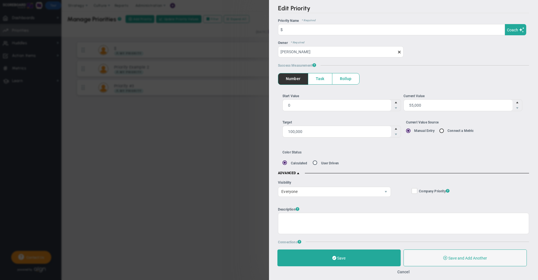
click at [413, 192] on input "Company Objective ? Company Priority ?" at bounding box center [415, 192] width 4 height 6
checkbox input "true"
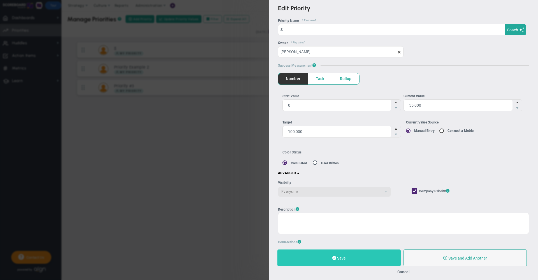
click at [364, 257] on button "Save" at bounding box center [338, 258] width 123 height 17
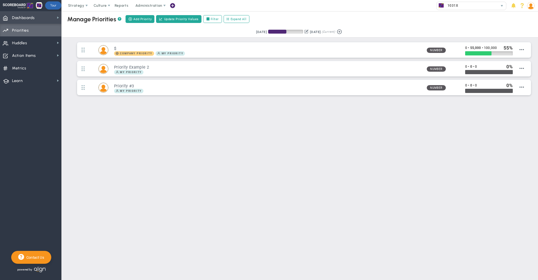
click at [43, 21] on span "Dashboards Dashboards" at bounding box center [30, 17] width 61 height 13
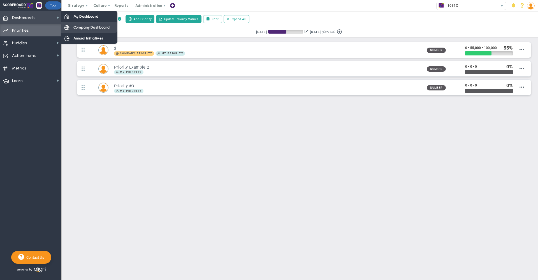
click at [79, 29] on span "Company Dashboard" at bounding box center [91, 27] width 36 height 5
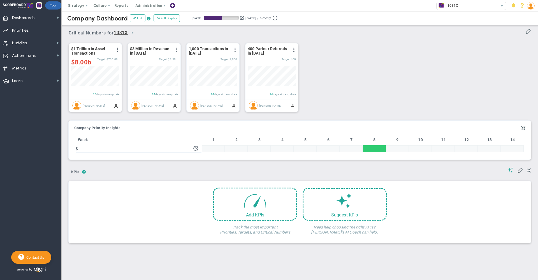
scroll to position [20, 48]
click at [124, 128] on div "Company OKR Insights Company Priority Insights" at bounding box center [299, 128] width 451 height 7
click at [79, 7] on span "Strategy" at bounding box center [76, 5] width 16 height 4
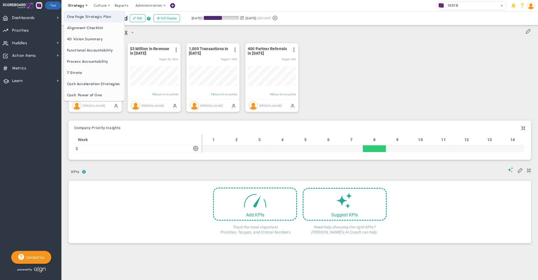
click at [87, 17] on span "One Page Strategic Plan" at bounding box center [94, 16] width 60 height 11
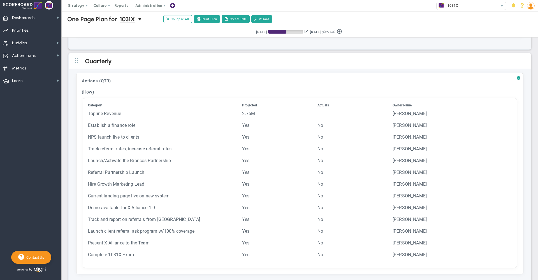
scroll to position [951, 0]
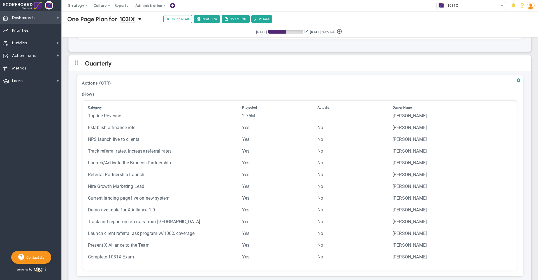
click at [29, 18] on span "Dashboards" at bounding box center [23, 18] width 23 height 12
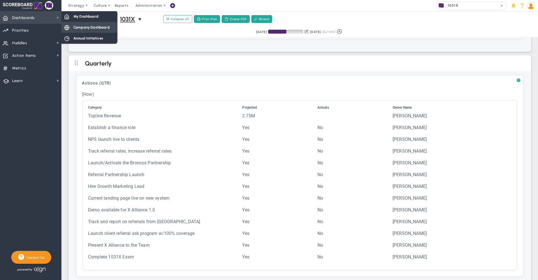
click at [78, 26] on span "Company Dashboard" at bounding box center [91, 27] width 36 height 5
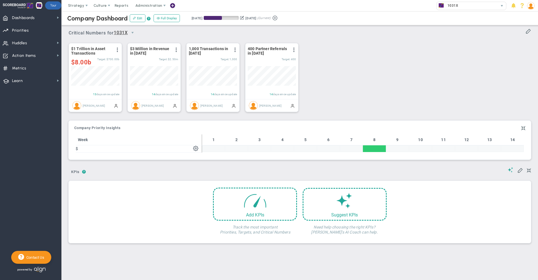
scroll to position [20, 48]
click at [74, 4] on span "Strategy" at bounding box center [76, 5] width 16 height 4
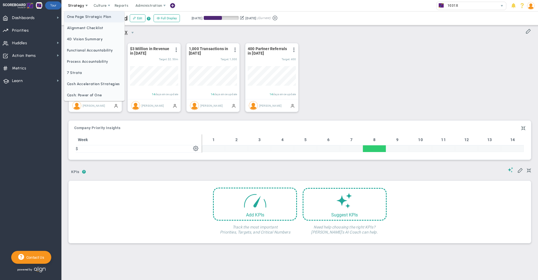
click at [87, 16] on span "One Page Strategic Plan" at bounding box center [94, 16] width 60 height 11
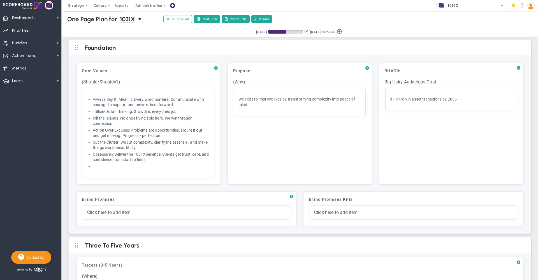
click at [172, 20] on span "Collapse All" at bounding box center [177, 19] width 23 height 5
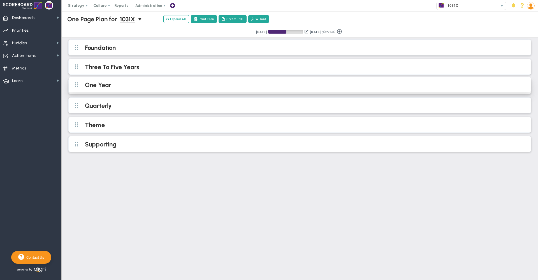
click at [117, 87] on h2 "One Year" at bounding box center [304, 85] width 439 height 8
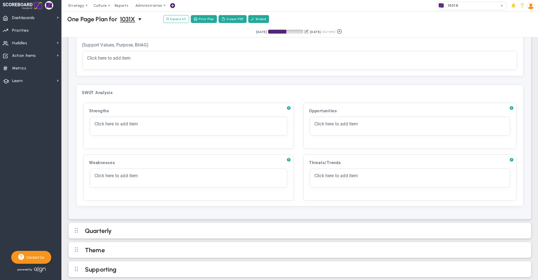
scroll to position [352, 0]
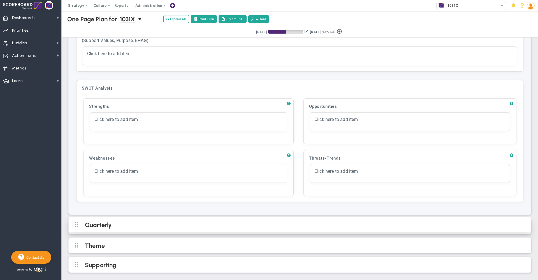
click at [221, 223] on h2 "Quarterly" at bounding box center [304, 225] width 439 height 8
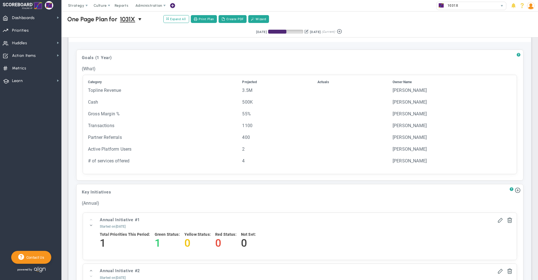
scroll to position [57, 0]
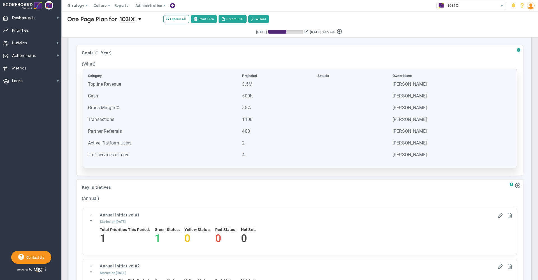
click at [264, 92] on td "3.5M" at bounding box center [279, 86] width 75 height 11
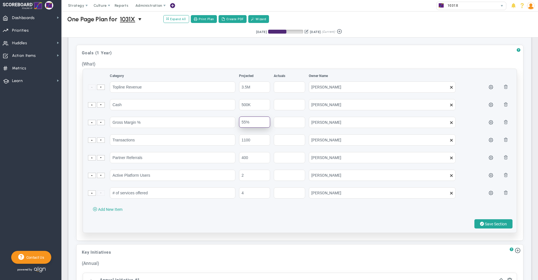
click at [252, 124] on input "55%" at bounding box center [254, 122] width 31 height 11
click at [495, 229] on button "Save Section" at bounding box center [494, 223] width 38 height 9
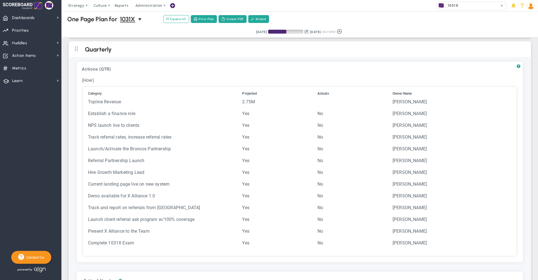
scroll to position [536, 0]
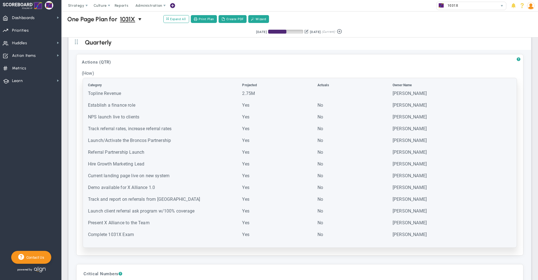
click at [267, 123] on td "Yes" at bounding box center [279, 119] width 75 height 11
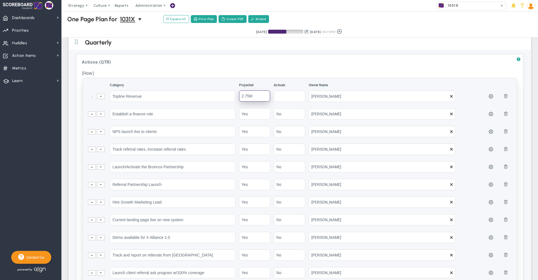
click at [258, 97] on input "2.75M" at bounding box center [254, 96] width 31 height 11
type input "2750000"
click at [175, 114] on input "Establish a finance role" at bounding box center [173, 113] width 126 height 11
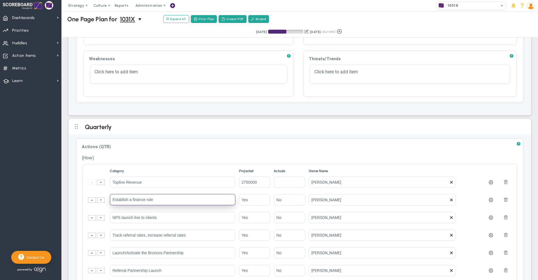
scroll to position [491, 0]
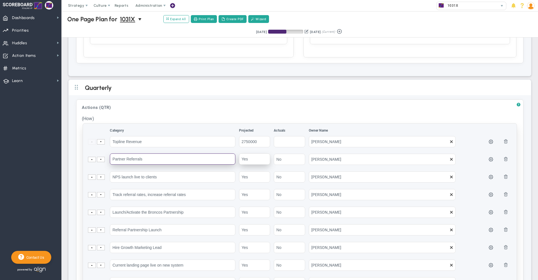
type input "Partner Referrals"
click at [246, 161] on input "Yes" at bounding box center [254, 159] width 31 height 11
type input "250"
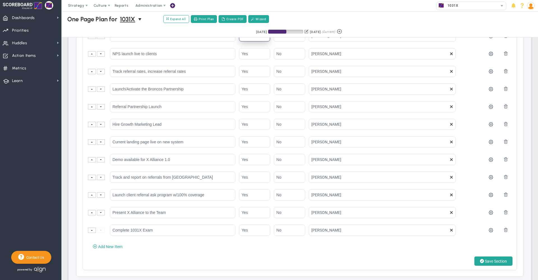
scroll to position [622, 0]
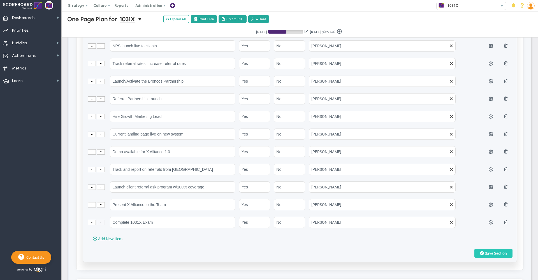
click at [485, 254] on span "Save Section" at bounding box center [496, 253] width 22 height 4
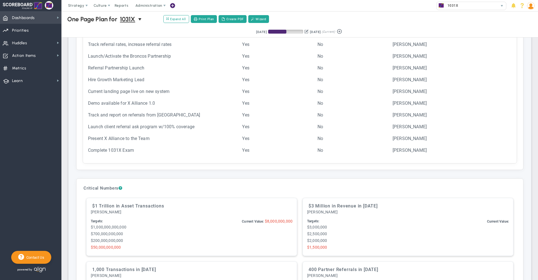
click at [31, 19] on span "Dashboards" at bounding box center [23, 18] width 23 height 12
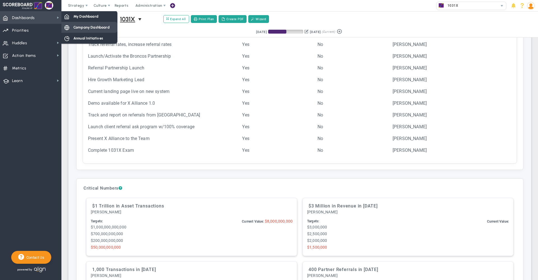
click at [92, 28] on span "Company Dashboard" at bounding box center [91, 27] width 36 height 5
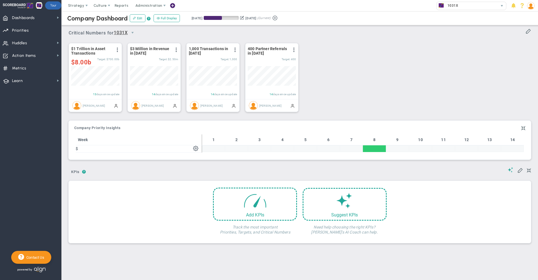
scroll to position [20, 48]
click at [137, 20] on button "Edit" at bounding box center [138, 18] width 16 height 8
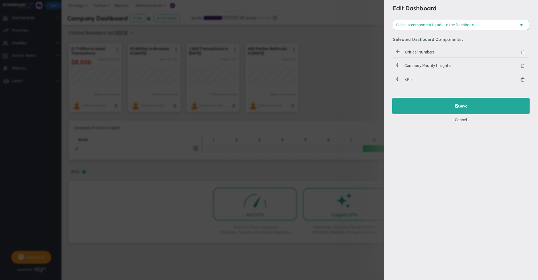
click at [521, 52] on icon at bounding box center [523, 52] width 4 height 4
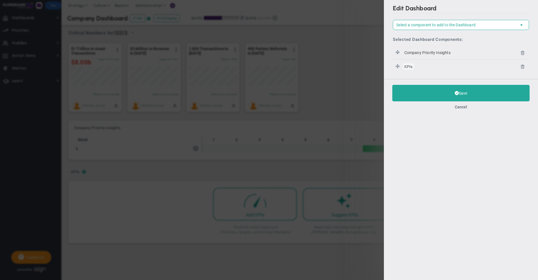
click at [408, 67] on span "KPIs" at bounding box center [408, 66] width 10 height 6
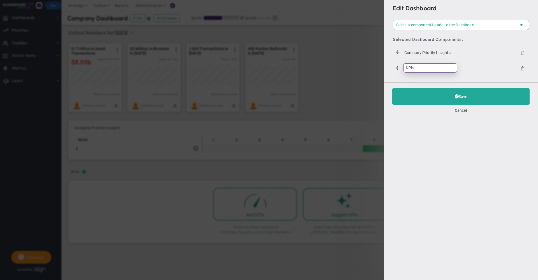
click at [406, 68] on input "KPIs" at bounding box center [430, 67] width 54 height 9
type input "Quarterly Goals"
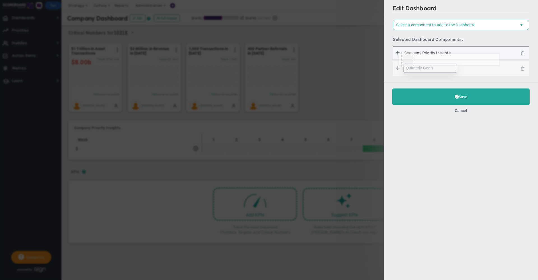
drag, startPoint x: 399, startPoint y: 68, endPoint x: 399, endPoint y: 53, distance: 14.6
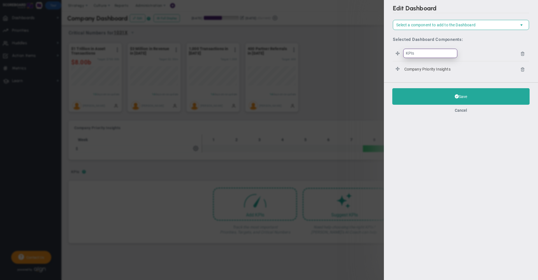
click at [417, 54] on input "KPIs" at bounding box center [430, 53] width 54 height 9
type input "Q"
type input "Quarterly Goals"
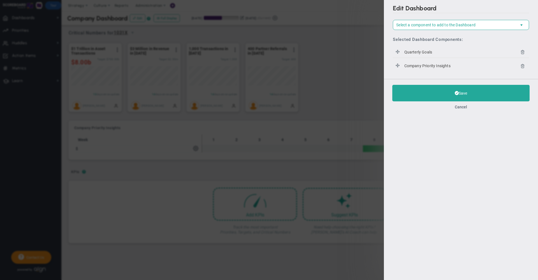
click at [394, 61] on div "Quarterly Goals Quarterly Goals Company Priority Insights" at bounding box center [461, 59] width 136 height 27
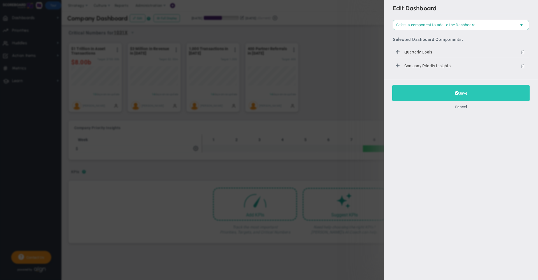
click at [413, 96] on button "Save" at bounding box center [460, 93] width 137 height 17
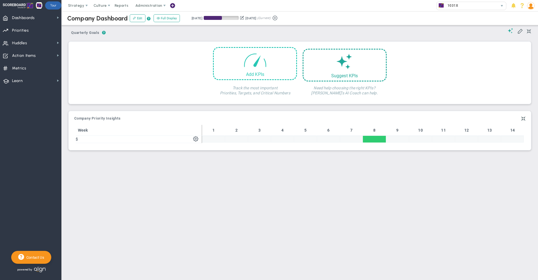
click at [244, 66] on span at bounding box center [255, 60] width 24 height 24
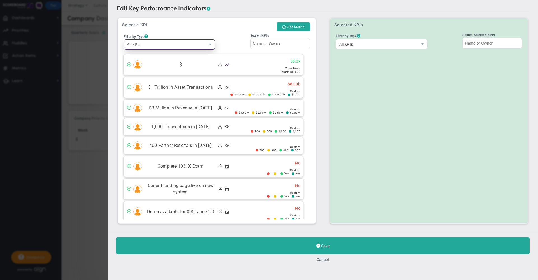
click at [180, 45] on span "All KPIs" at bounding box center [165, 45] width 82 height 10
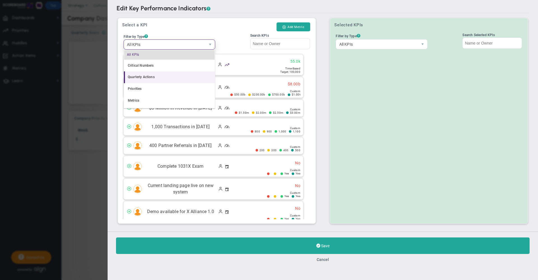
click at [152, 78] on li "Quarterly Actions" at bounding box center [169, 77] width 91 height 12
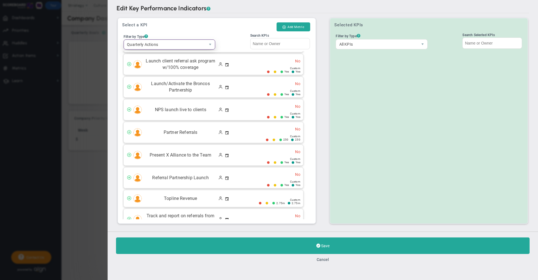
scroll to position [129, 0]
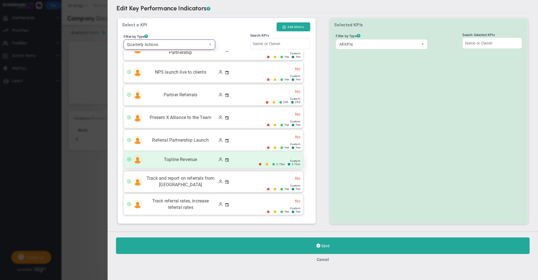
click at [191, 157] on span "Topline Revenue" at bounding box center [181, 160] width 72 height 6
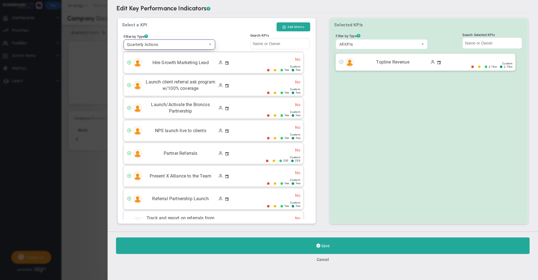
scroll to position [110, 0]
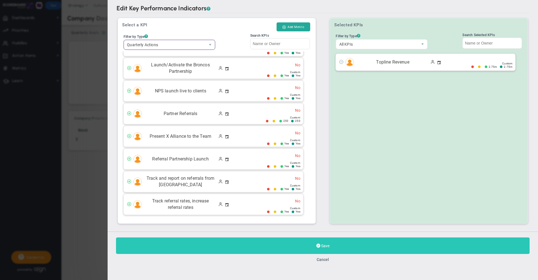
click at [243, 240] on button "Save" at bounding box center [323, 246] width 414 height 17
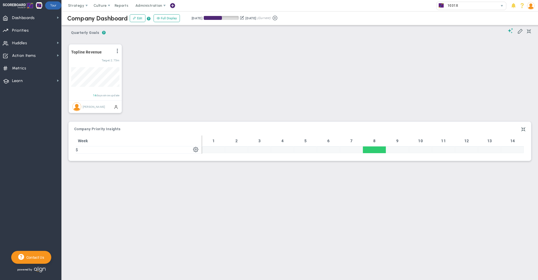
scroll to position [20, 48]
click at [72, 8] on span "Strategy" at bounding box center [77, 5] width 26 height 11
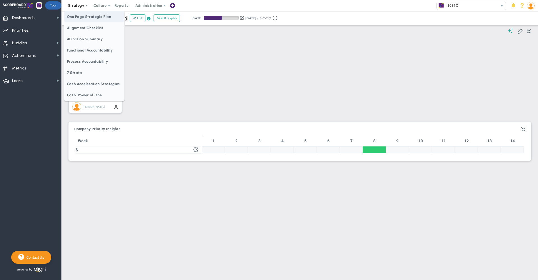
click at [85, 22] on span "One Page Strategic Plan" at bounding box center [94, 16] width 60 height 11
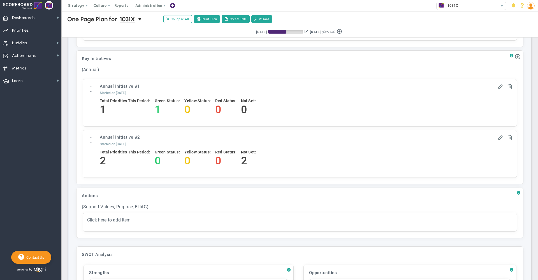
scroll to position [618, 0]
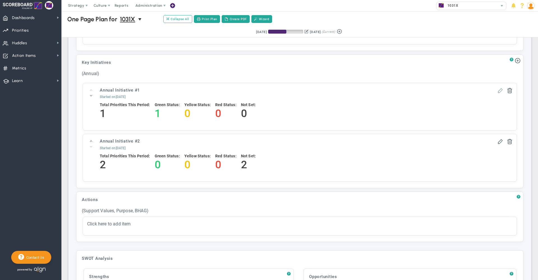
click at [498, 92] on span at bounding box center [501, 90] width 6 height 6
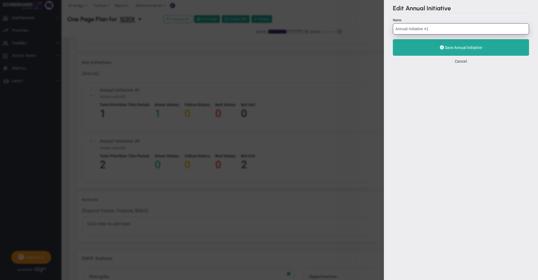
click at [435, 32] on input "Annual Initiative #1" at bounding box center [461, 28] width 136 height 11
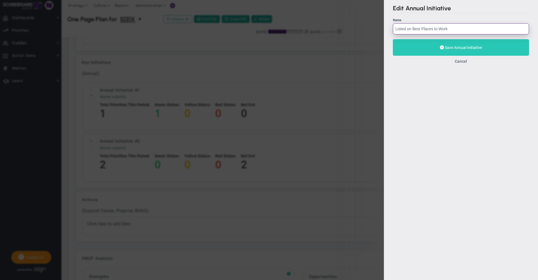
type input "Listed on Best Places to Work"
click at [416, 51] on button "Save Annual Initiative" at bounding box center [461, 47] width 136 height 17
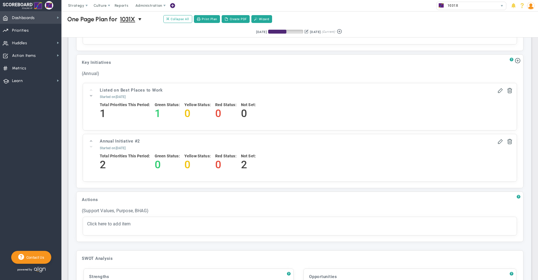
click at [24, 15] on span "Dashboards" at bounding box center [23, 18] width 23 height 12
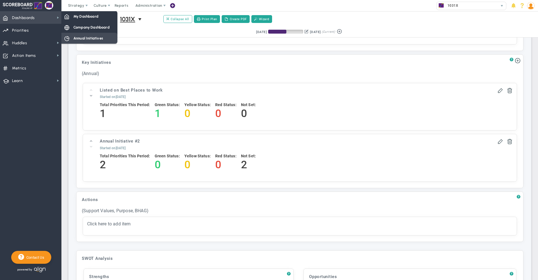
click at [83, 36] on span "Annual Initiatives" at bounding box center [88, 38] width 30 height 5
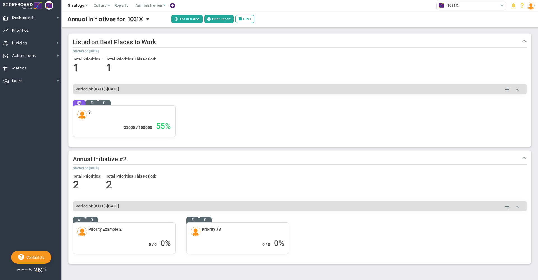
click at [77, 4] on span "Strategy" at bounding box center [76, 5] width 16 height 4
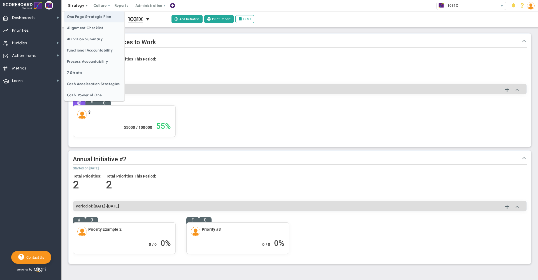
click at [81, 18] on span "One Page Strategic Plan" at bounding box center [94, 16] width 60 height 11
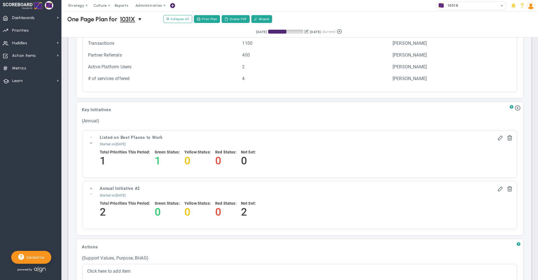
scroll to position [574, 0]
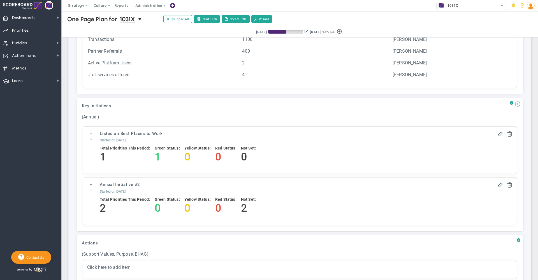
click at [515, 104] on span at bounding box center [518, 104] width 6 height 6
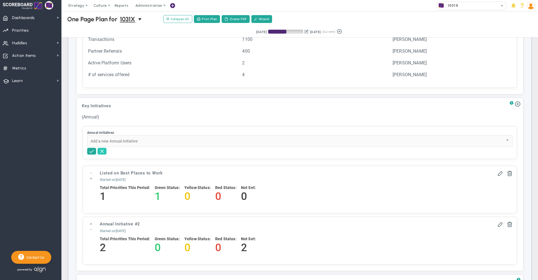
click at [103, 154] on span at bounding box center [102, 151] width 6 height 6
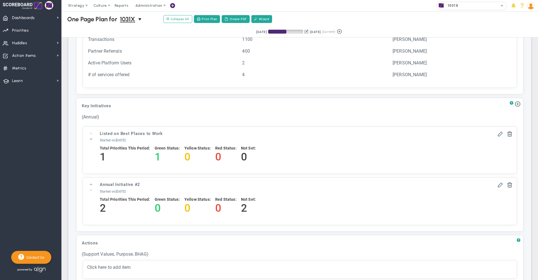
scroll to position [578, 0]
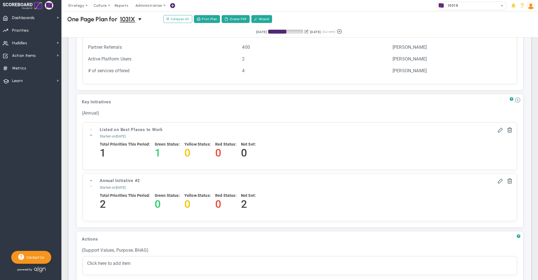
click at [515, 102] on span at bounding box center [518, 100] width 6 height 6
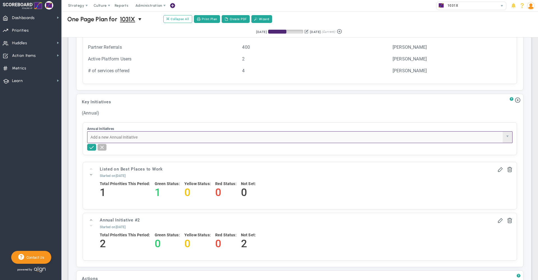
click at [255, 137] on input "Annual Initiatives" at bounding box center [294, 137] width 415 height 11
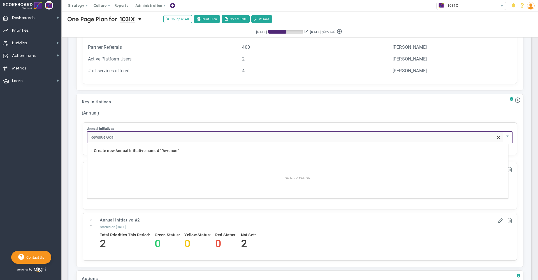
type input "Revenue Goal"
click at [159, 149] on span "+ Create new Annual Initiative named "Revenue Goal "" at bounding box center [140, 151] width 98 height 4
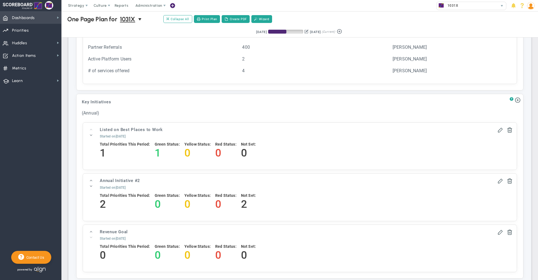
click at [27, 20] on span "Dashboards" at bounding box center [23, 18] width 23 height 12
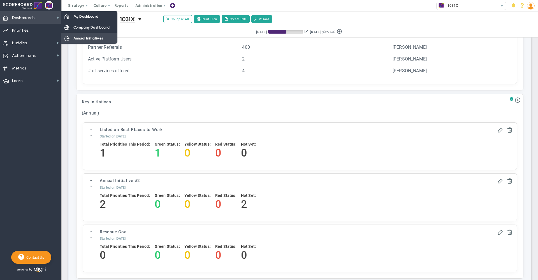
click at [88, 38] on span "Annual Initiatives" at bounding box center [88, 38] width 30 height 5
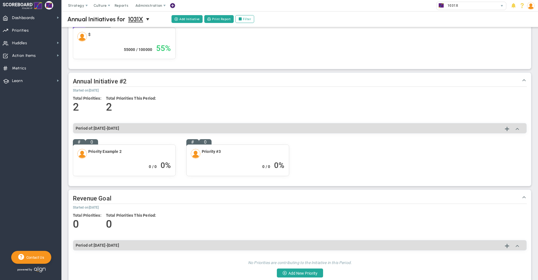
scroll to position [101, 0]
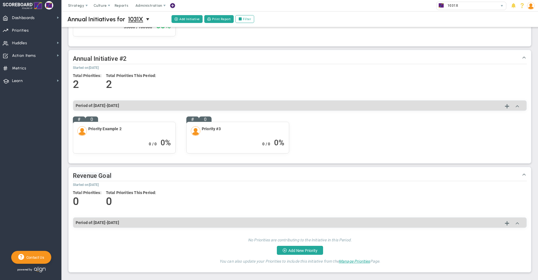
click at [108, 174] on span "Revenue Goal" at bounding box center [92, 175] width 39 height 7
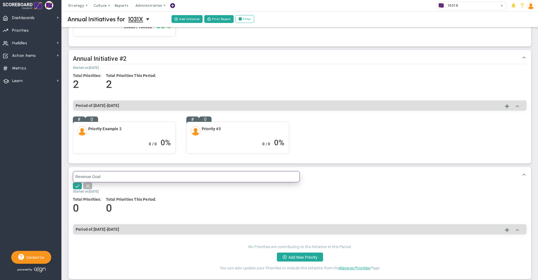
click at [119, 174] on input "Revenue Goal" at bounding box center [186, 176] width 227 height 11
type input "Revenue Goal 3.5M"
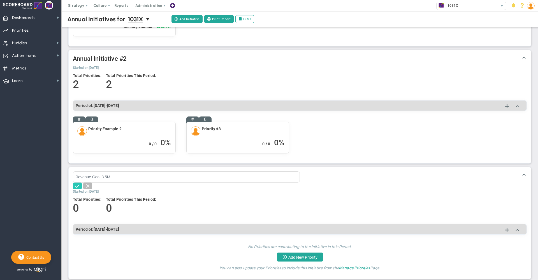
click at [77, 186] on span at bounding box center [78, 186] width 6 height 6
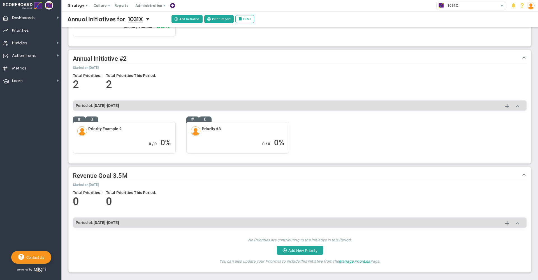
click at [81, 8] on span "Strategy" at bounding box center [77, 5] width 26 height 11
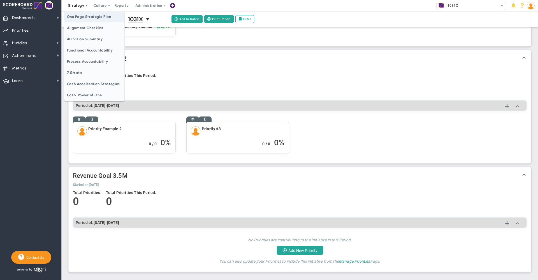
click at [86, 17] on span "One Page Strategic Plan" at bounding box center [94, 16] width 60 height 11
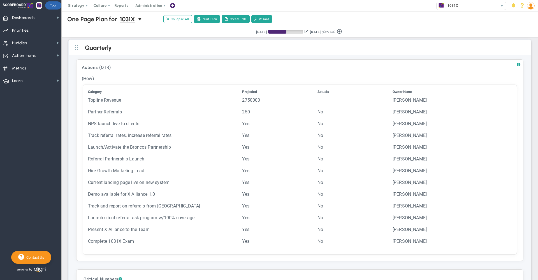
scroll to position [1020, 0]
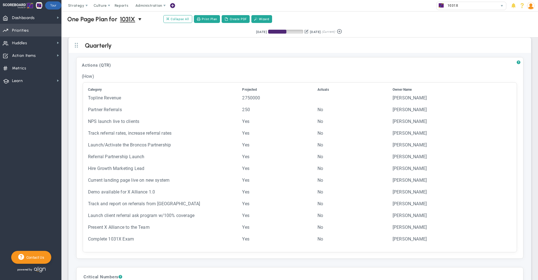
click at [29, 31] on span "Priorities OKR Tree Priorities OKRs" at bounding box center [30, 30] width 61 height 13
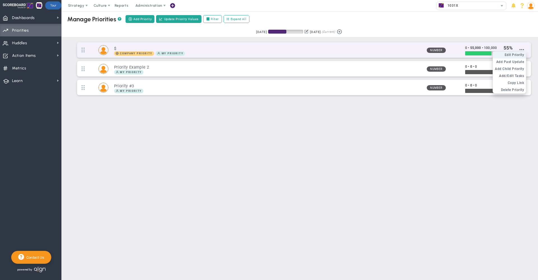
click at [519, 56] on span "Edit Priority" at bounding box center [515, 55] width 20 height 4
type input "$"
type input "0"
type input "55,000"
type input "100,000"
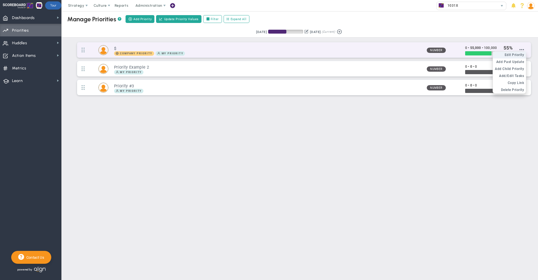
radio input "true"
type input "[PERSON_NAME]"
type input "0"
type input "55,000"
type input "100,000"
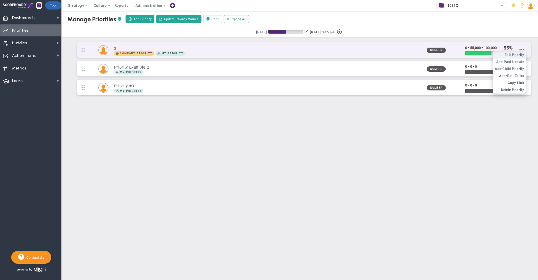
radio input "true"
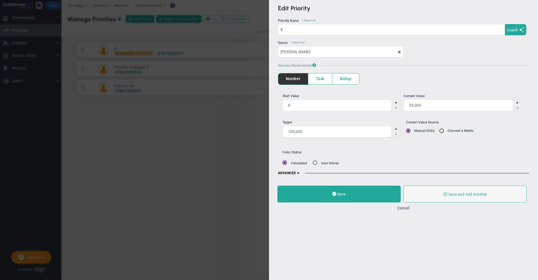
click at [299, 172] on span at bounding box center [298, 173] width 4 height 4
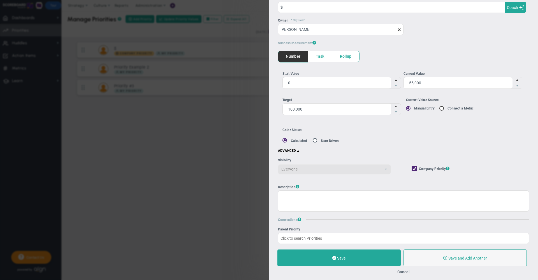
scroll to position [26, 0]
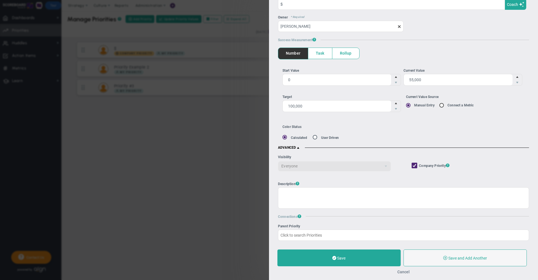
click at [405, 272] on button "Cancel" at bounding box center [403, 272] width 12 height 4
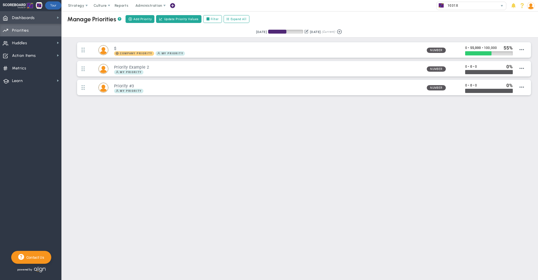
click at [26, 20] on span "Dashboards" at bounding box center [23, 18] width 23 height 12
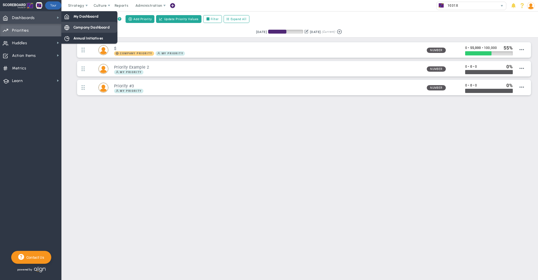
click at [81, 27] on span "Company Dashboard" at bounding box center [91, 27] width 36 height 5
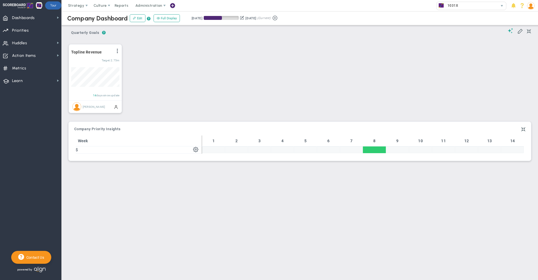
scroll to position [20, 48]
click at [80, 6] on span "Strategy" at bounding box center [76, 5] width 16 height 4
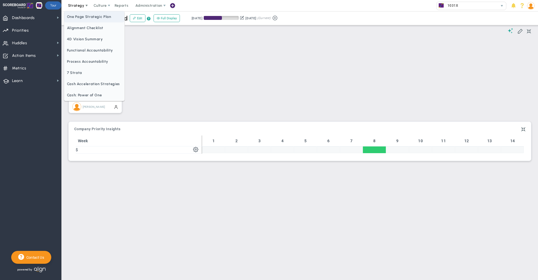
click at [91, 15] on span "One Page Strategic Plan" at bounding box center [94, 16] width 60 height 11
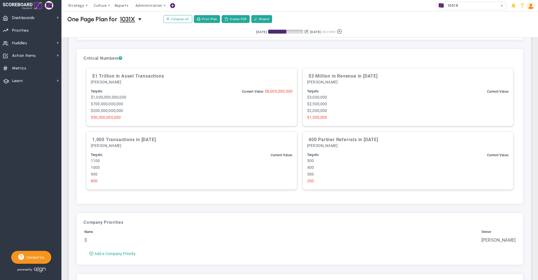
scroll to position [1257, 0]
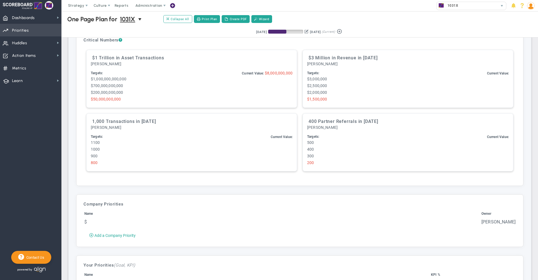
click at [34, 31] on span "Priorities OKR Tree Priorities OKRs" at bounding box center [30, 30] width 61 height 13
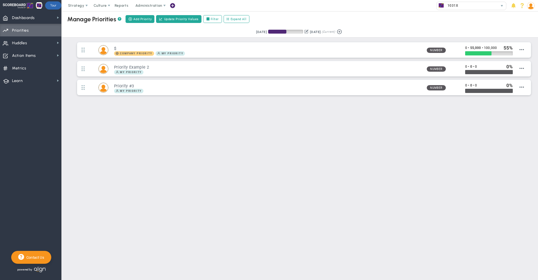
click at [186, 31] on div "Retrieving period... [DATE] [DATE] (Current)" at bounding box center [300, 32] width 488 height 11
click at [35, 82] on span "Learn Learn" at bounding box center [30, 80] width 61 height 13
click at [223, 124] on div "Manage OKRs ? Manage Priorities ? Add Priority Create Project Update Priority V…" at bounding box center [300, 70] width 476 height 119
